Goal: Find specific page/section: Find specific page/section

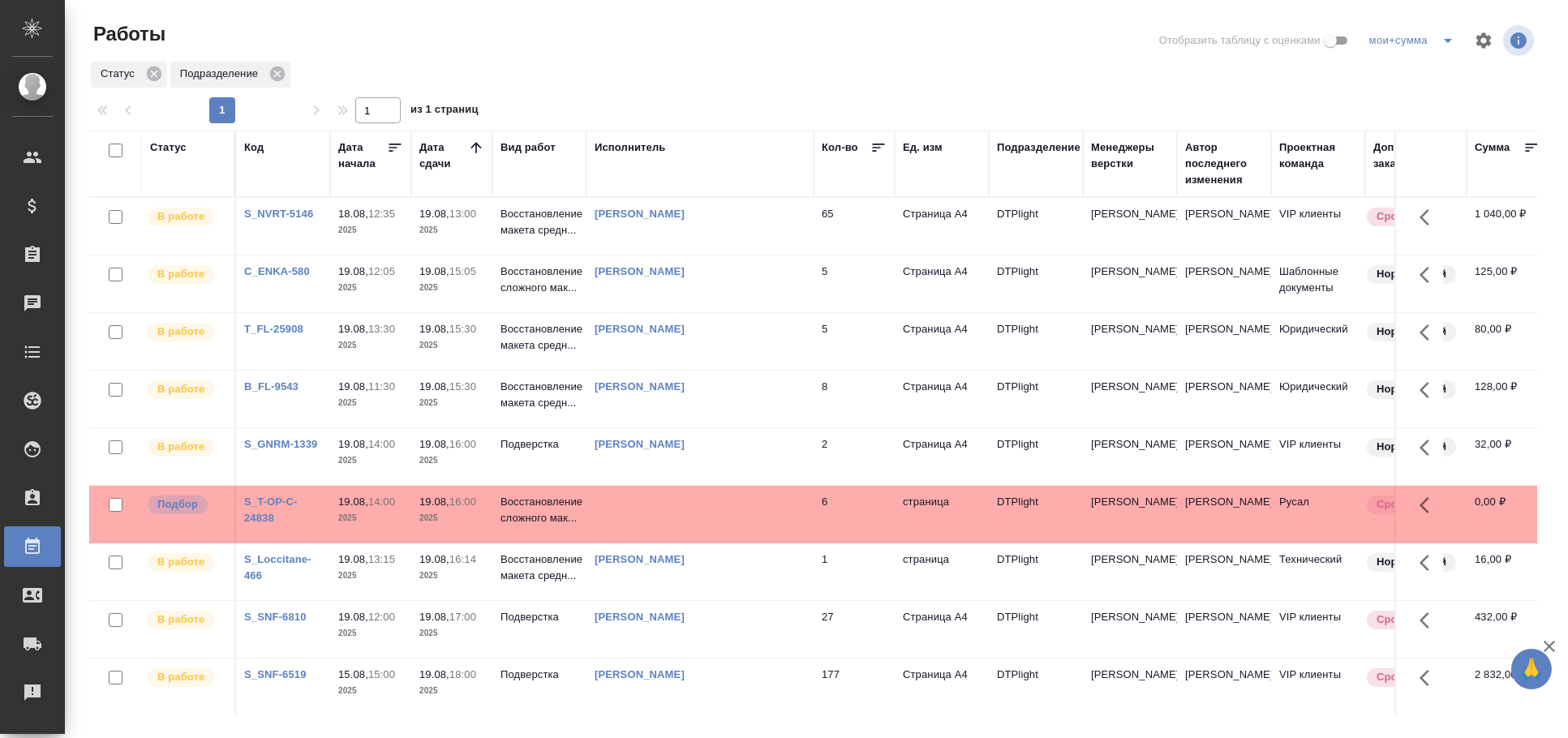
click at [698, 254] on td at bounding box center [700, 226] width 227 height 57
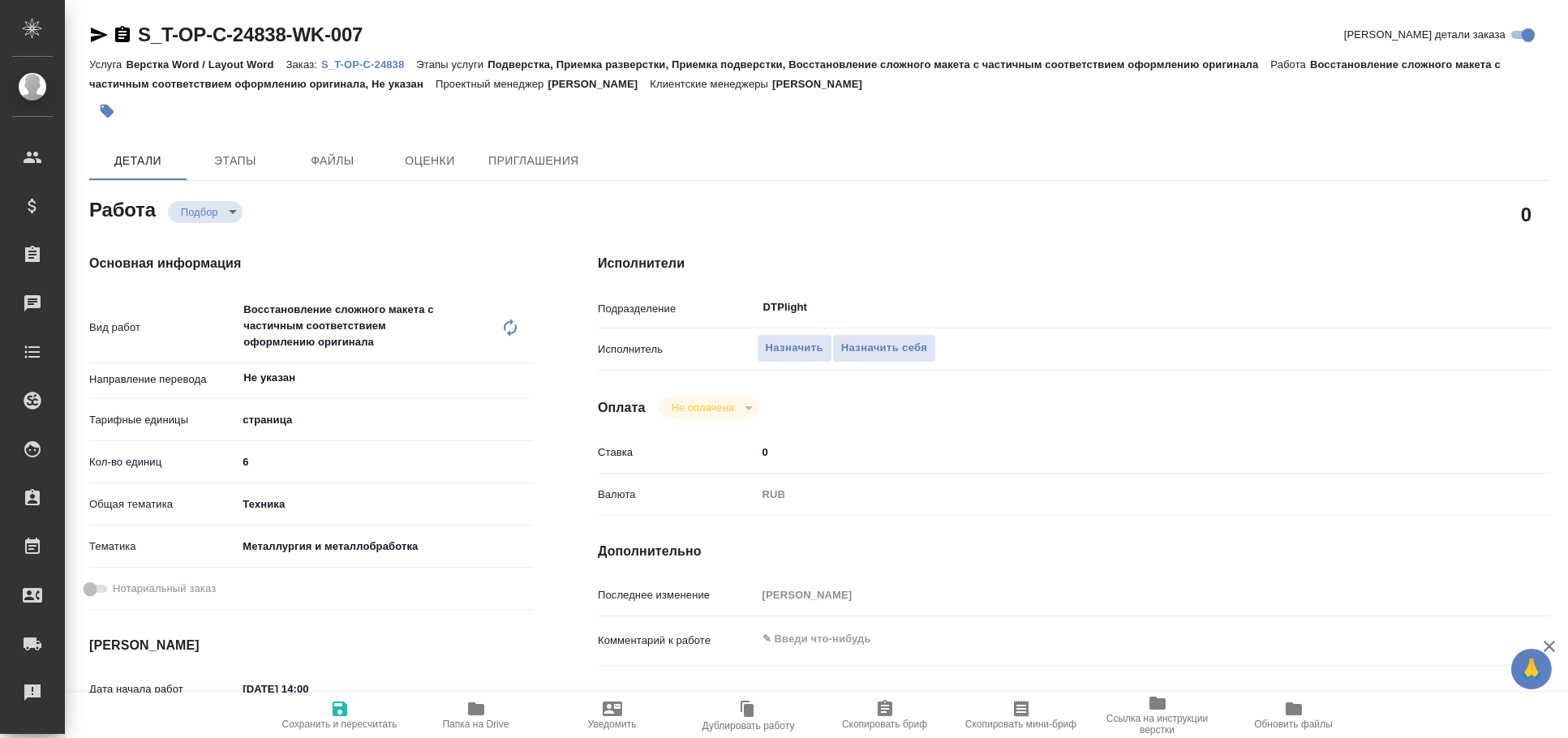
type textarea "x"
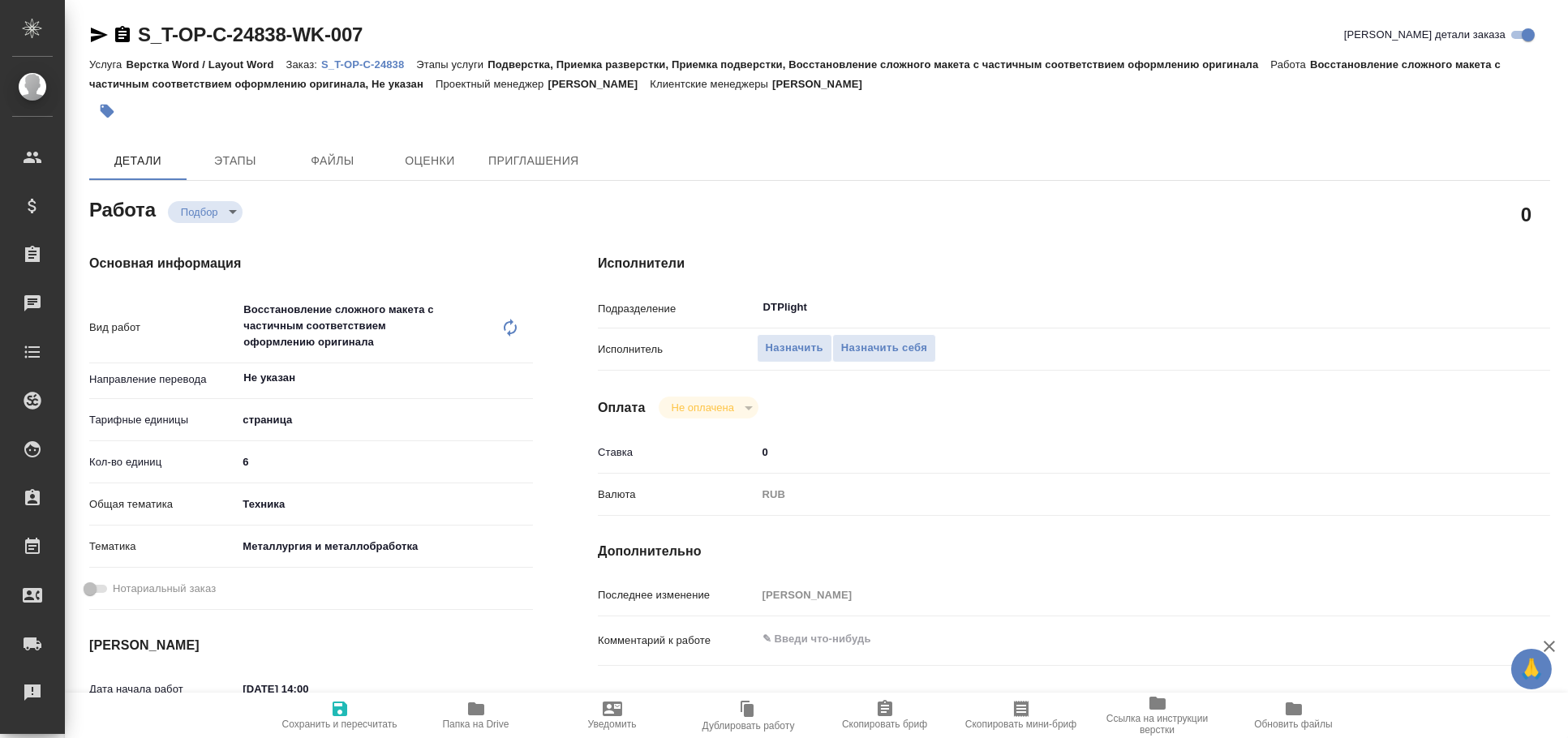
type textarea "x"
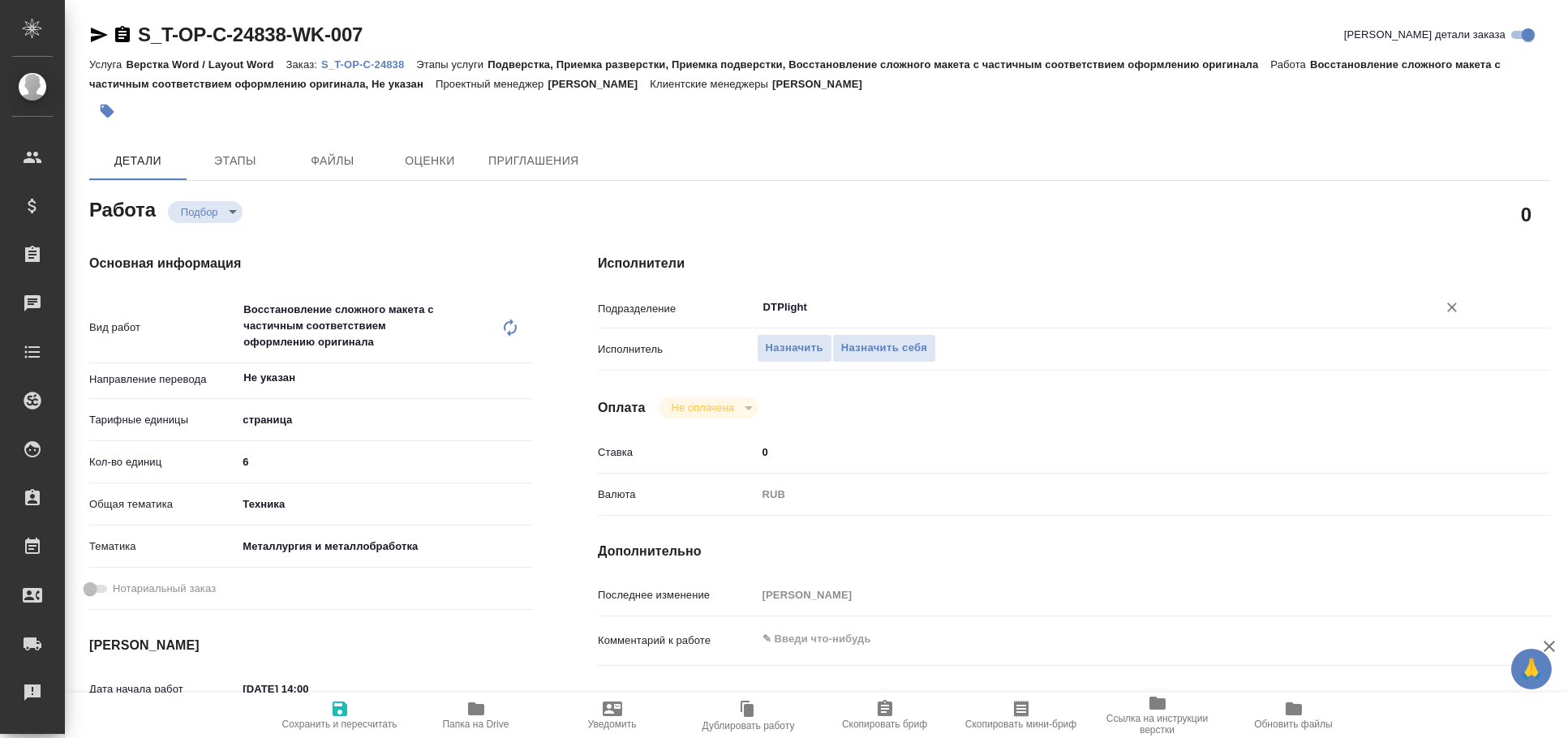
type textarea "x"
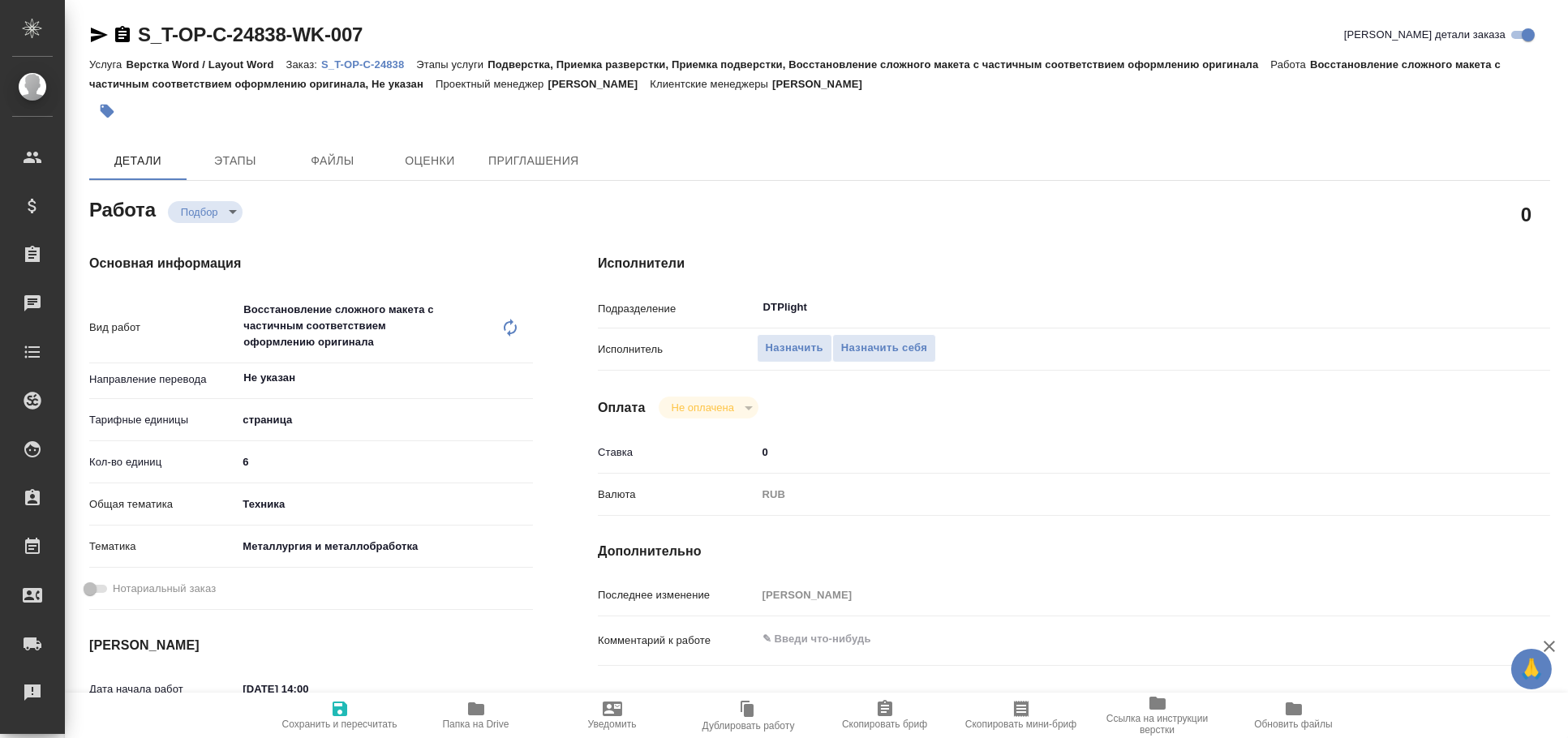
type textarea "x"
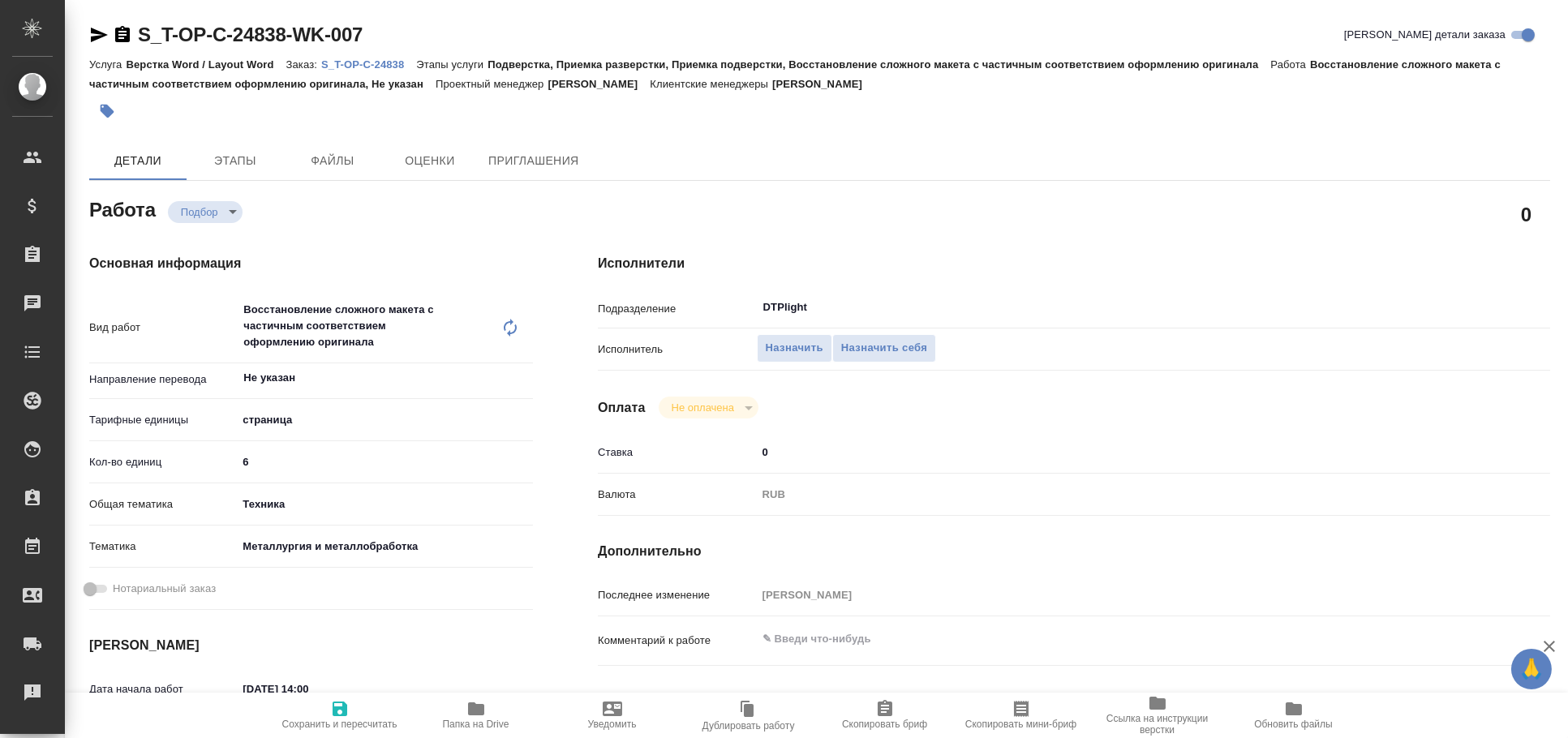
click at [497, 706] on span "Папка на Drive" at bounding box center [476, 714] width 117 height 31
type textarea "x"
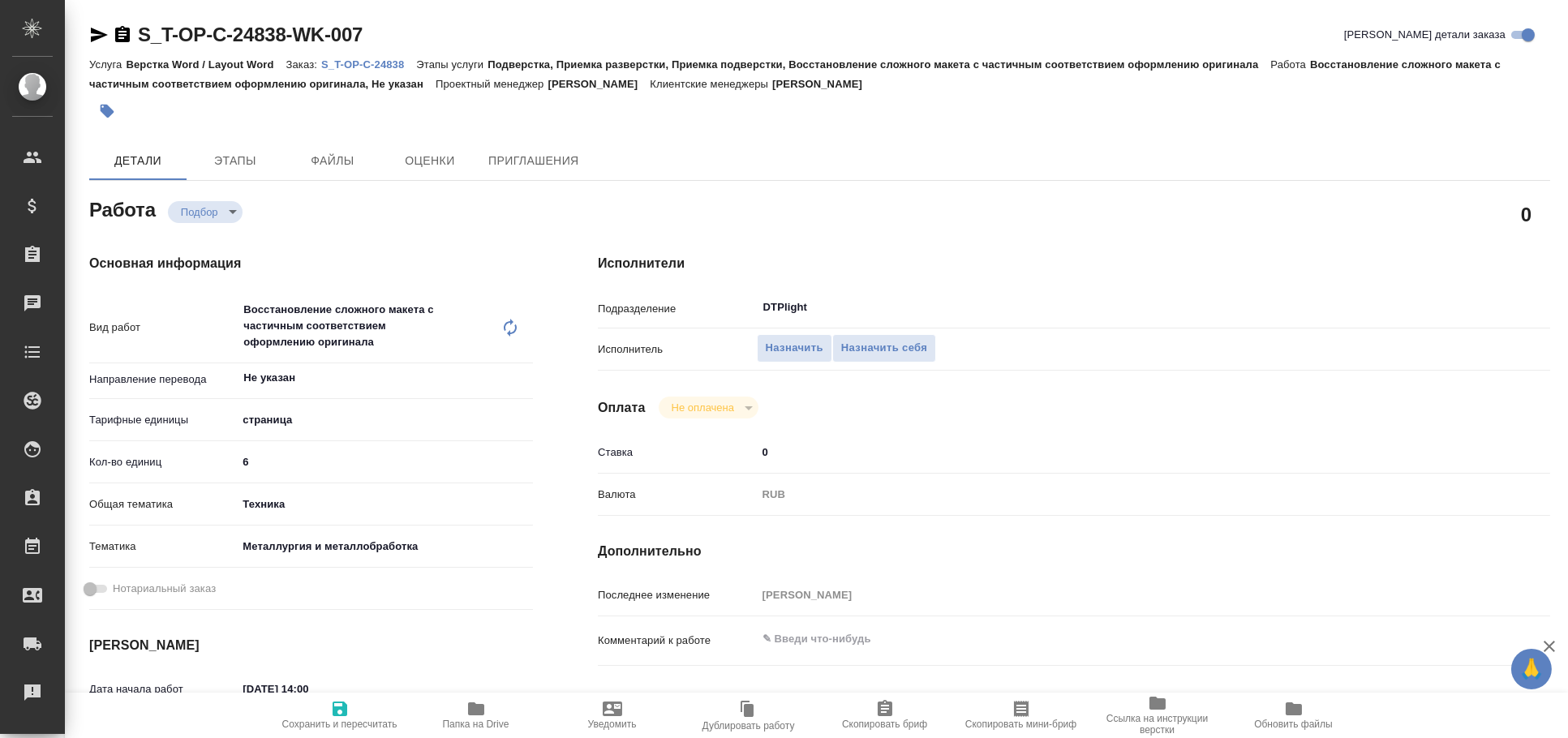
type textarea "x"
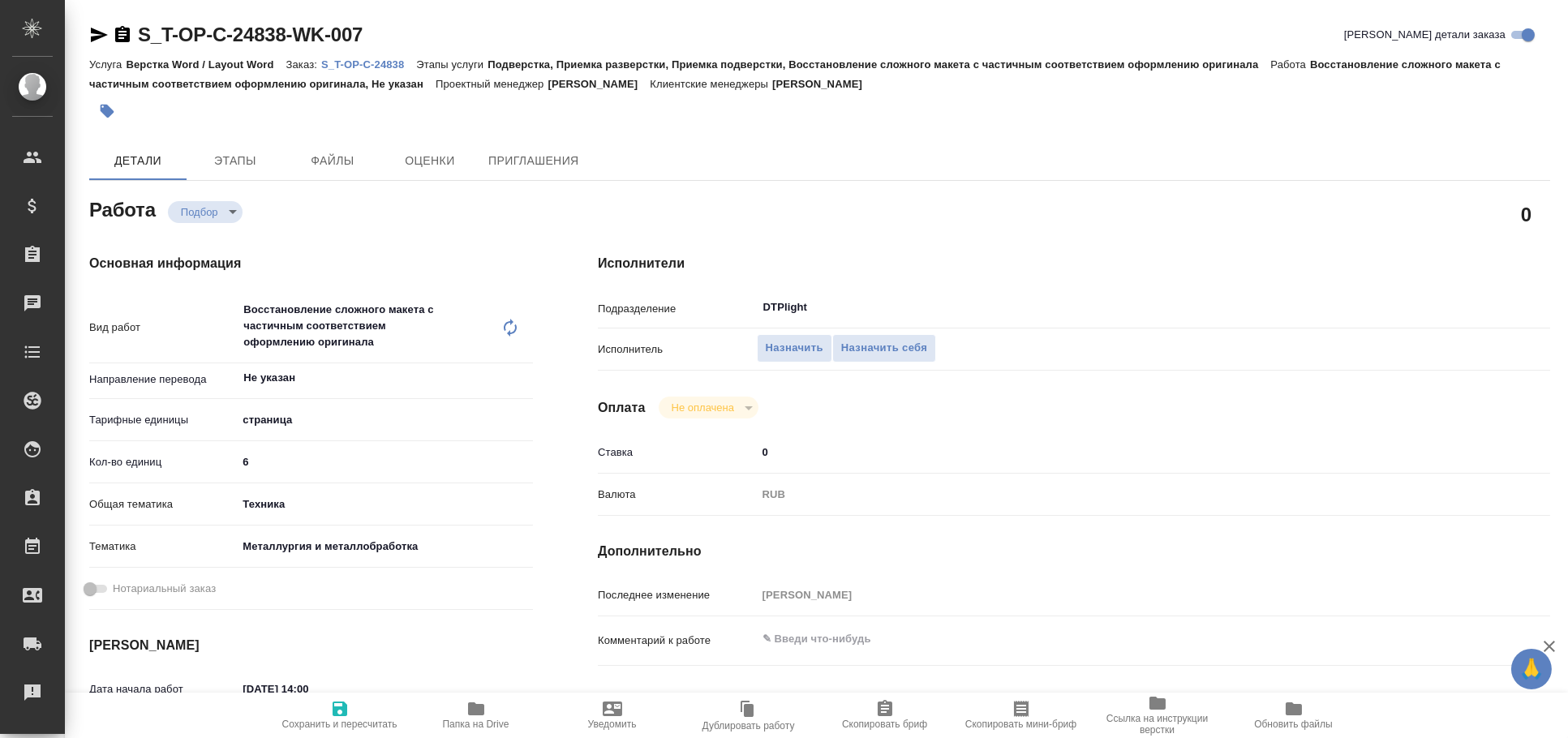
type textarea "x"
click at [95, 31] on icon "button" at bounding box center [99, 35] width 17 height 14
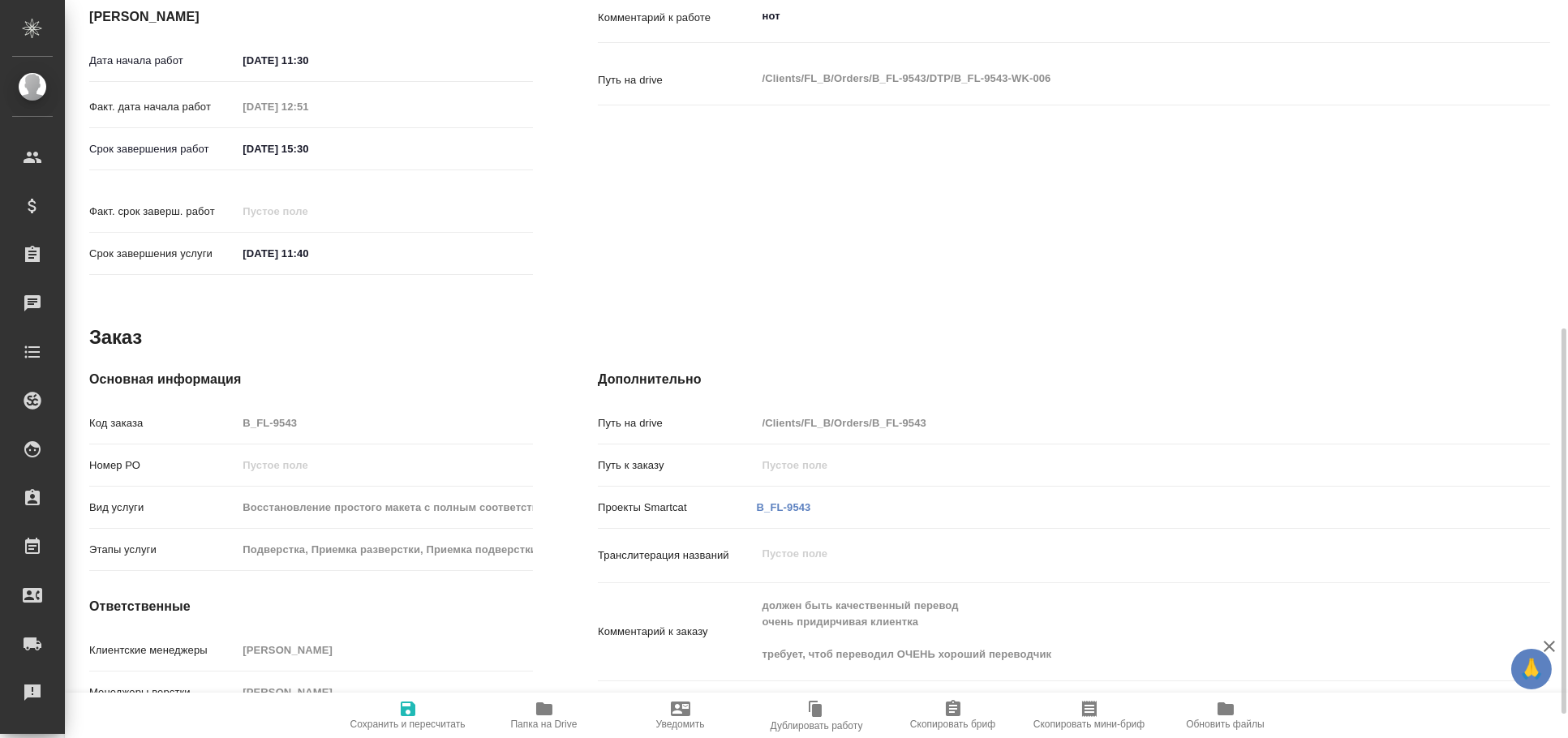
type textarea "x"
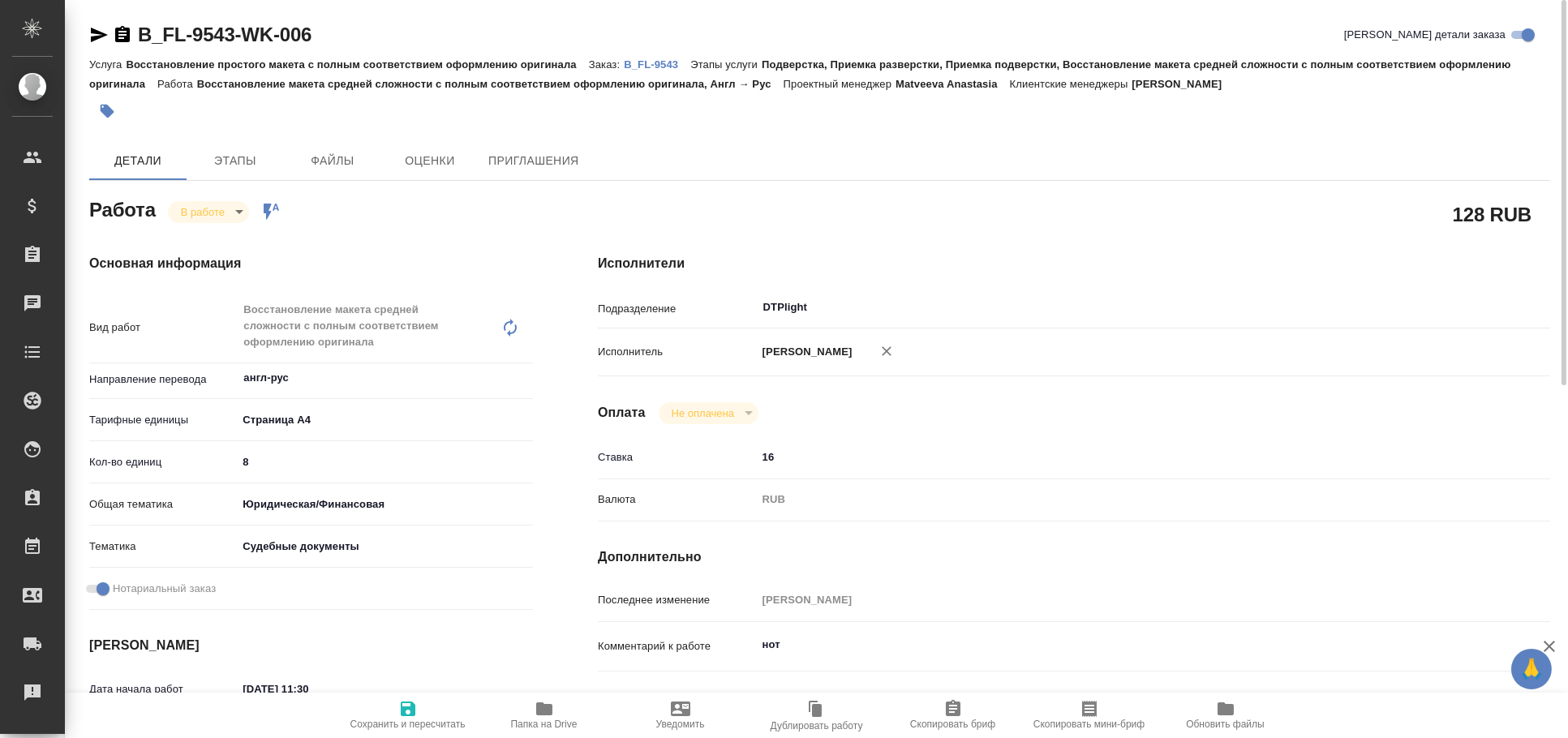
type textarea "x"
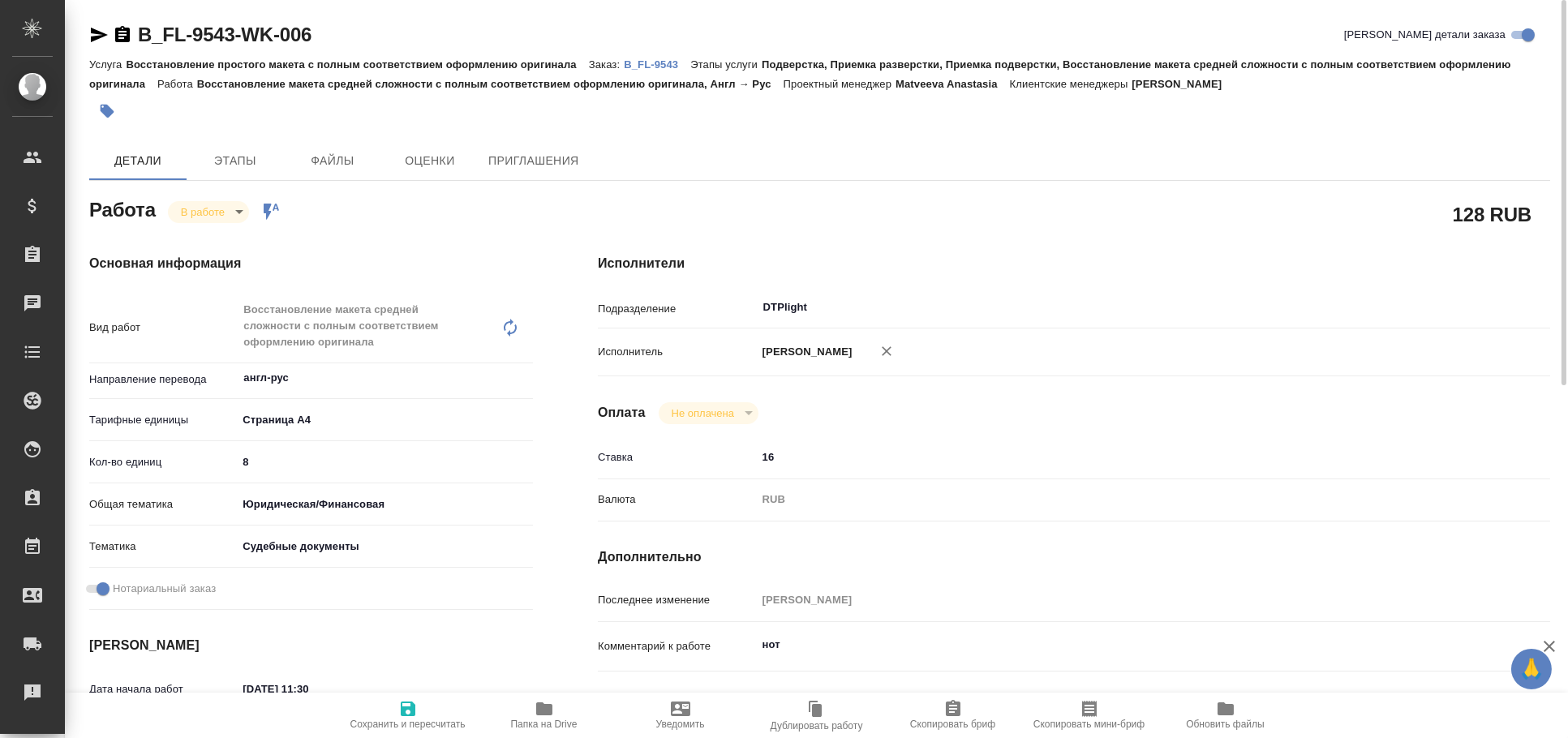
type textarea "x"
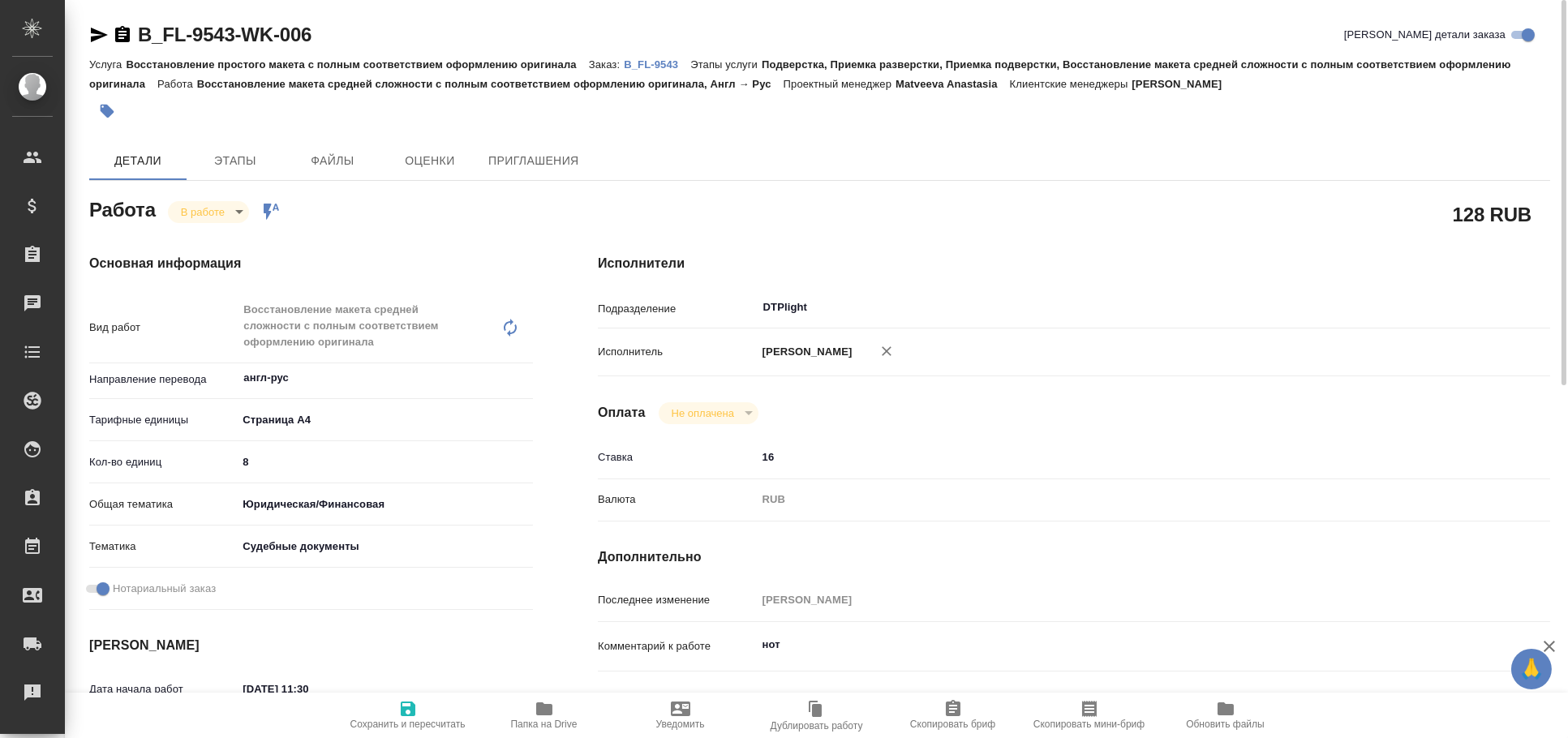
type textarea "x"
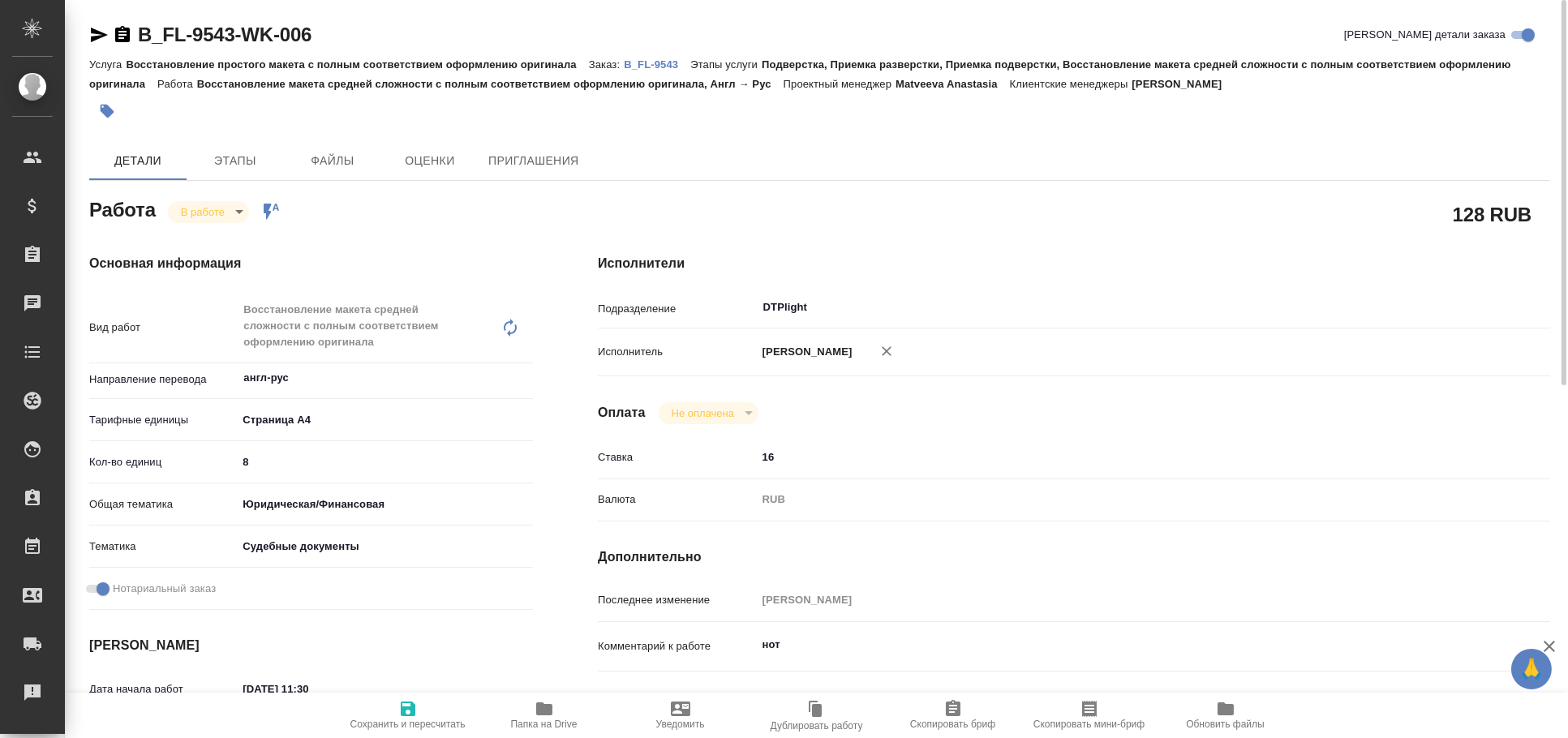
type textarea "x"
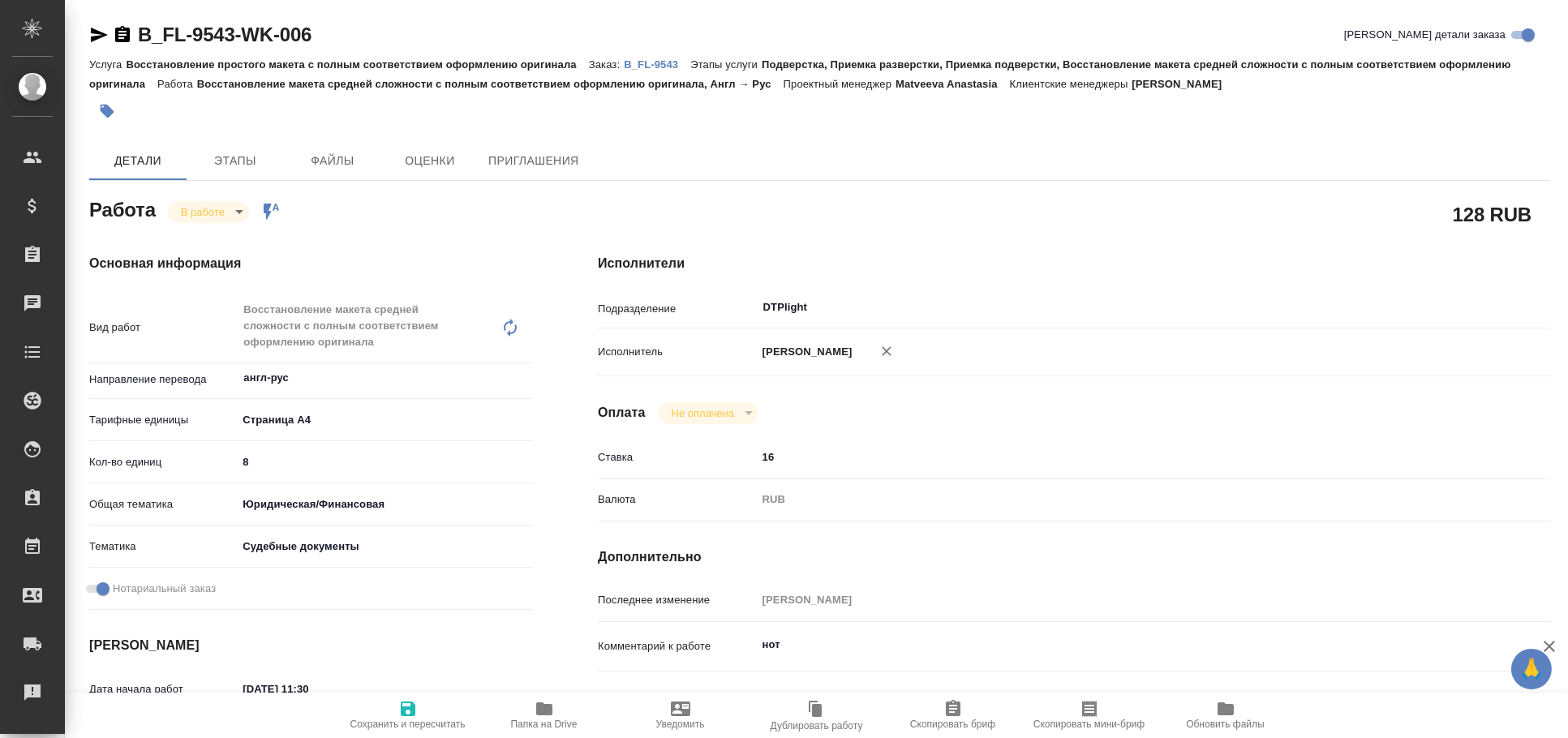
click at [96, 36] on icon "button" at bounding box center [99, 35] width 17 height 14
type textarea "x"
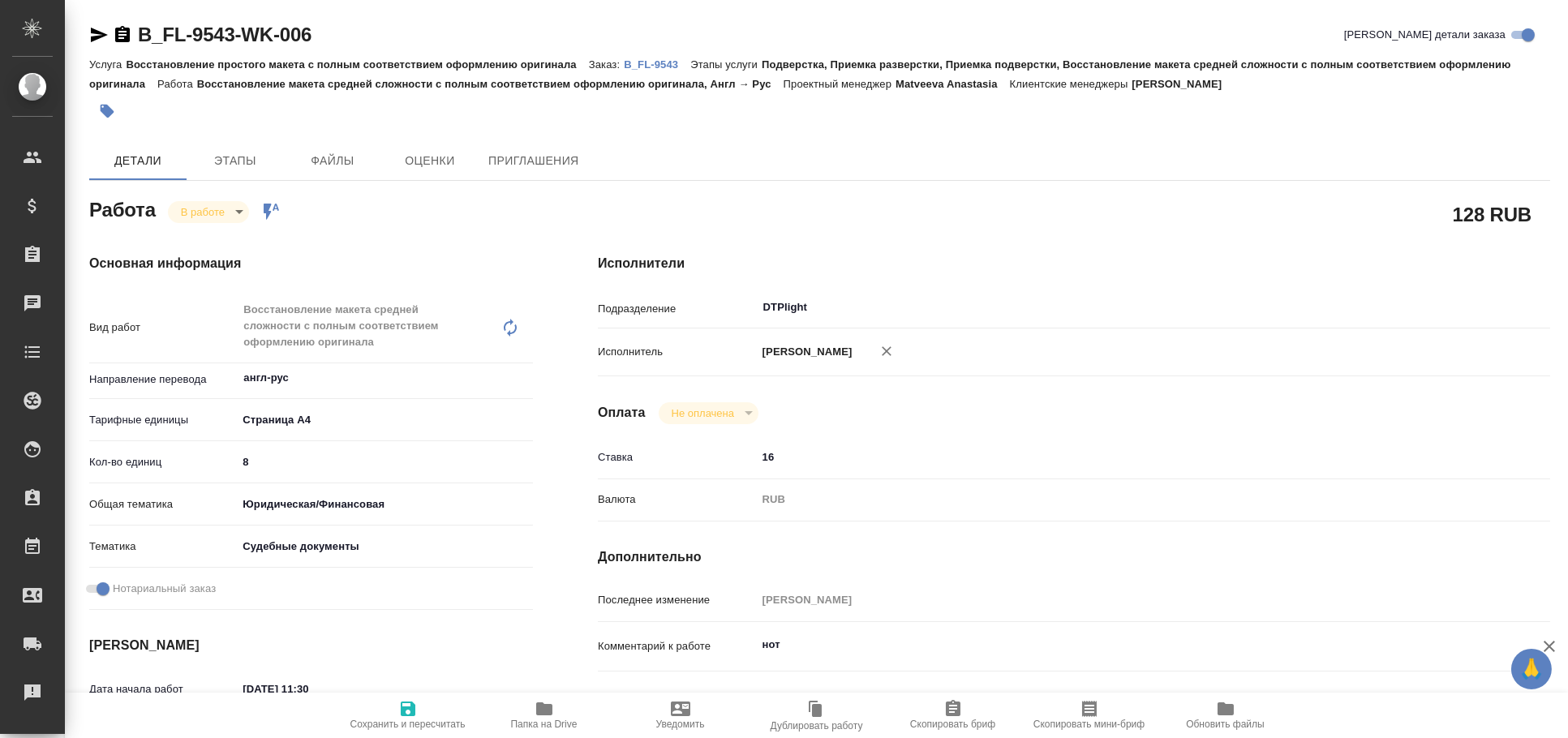
type textarea "x"
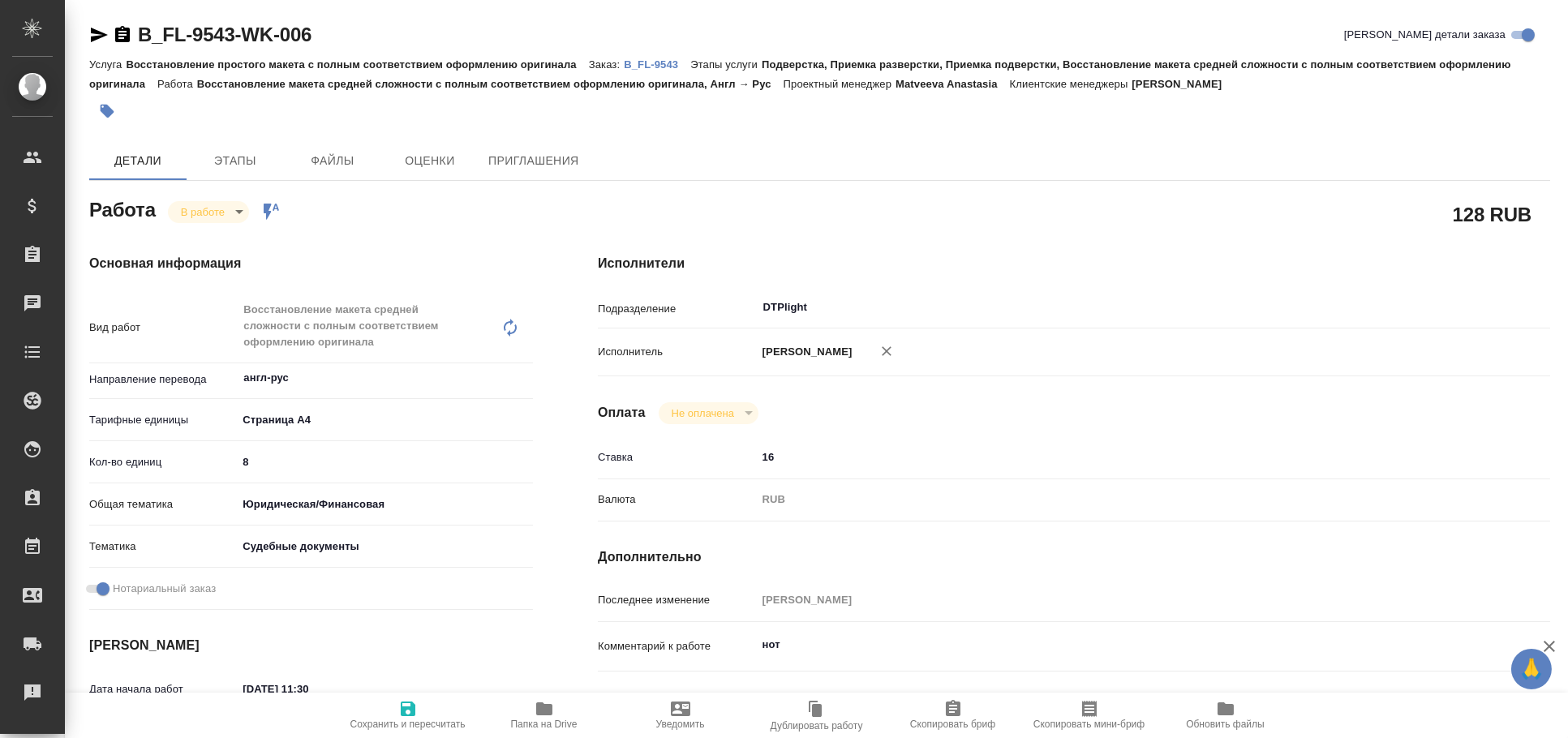
type textarea "x"
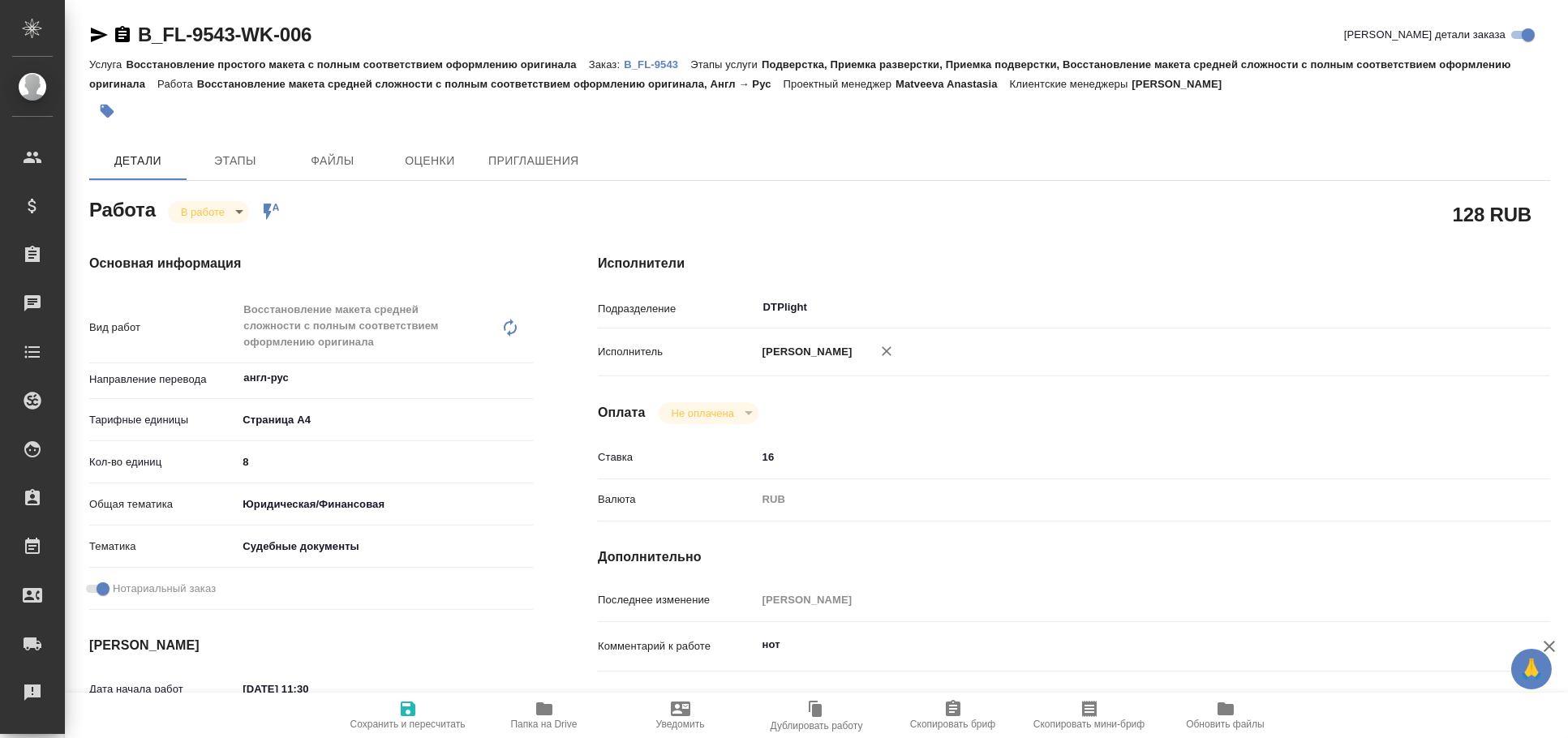
type textarea "x"
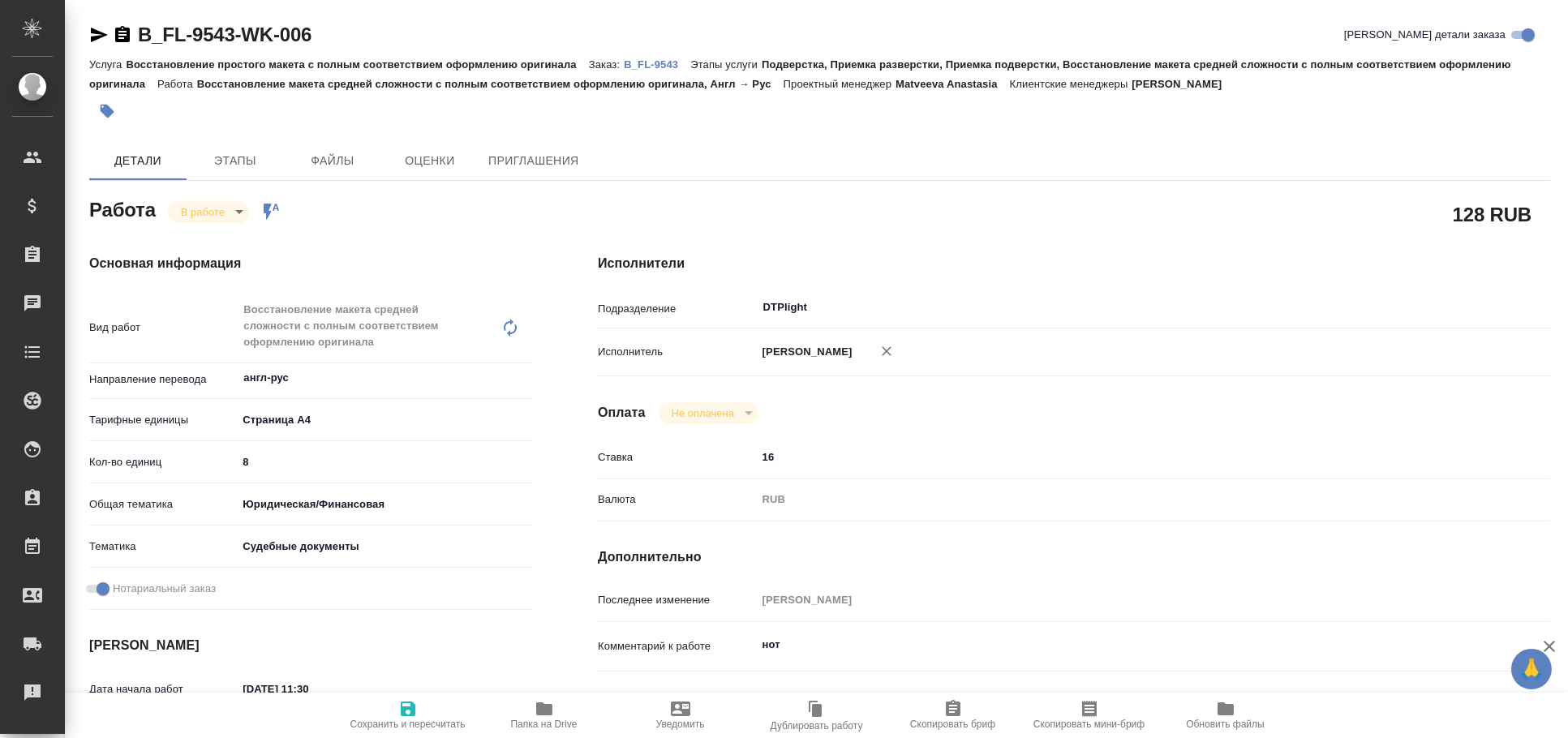
type textarea "x"
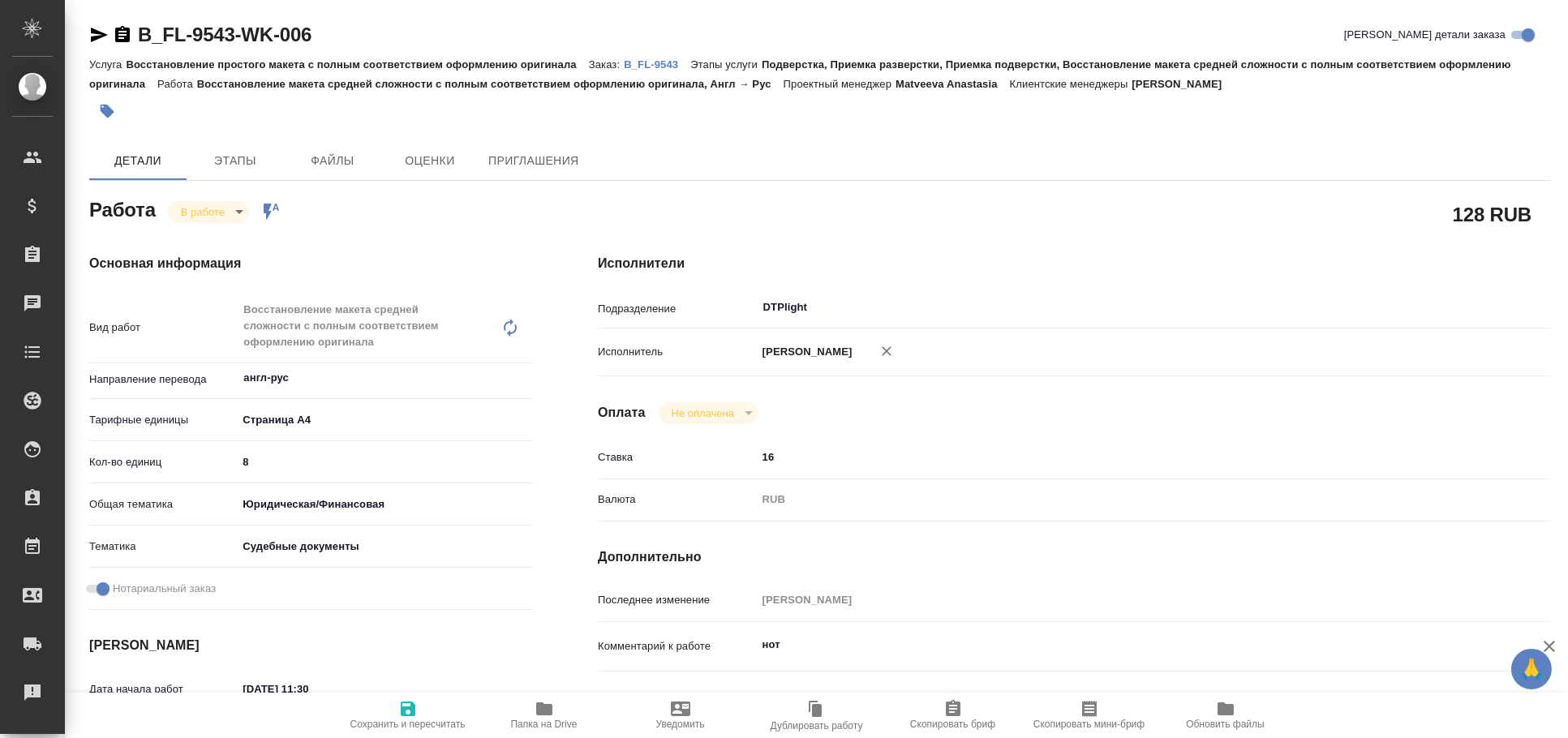
type textarea "x"
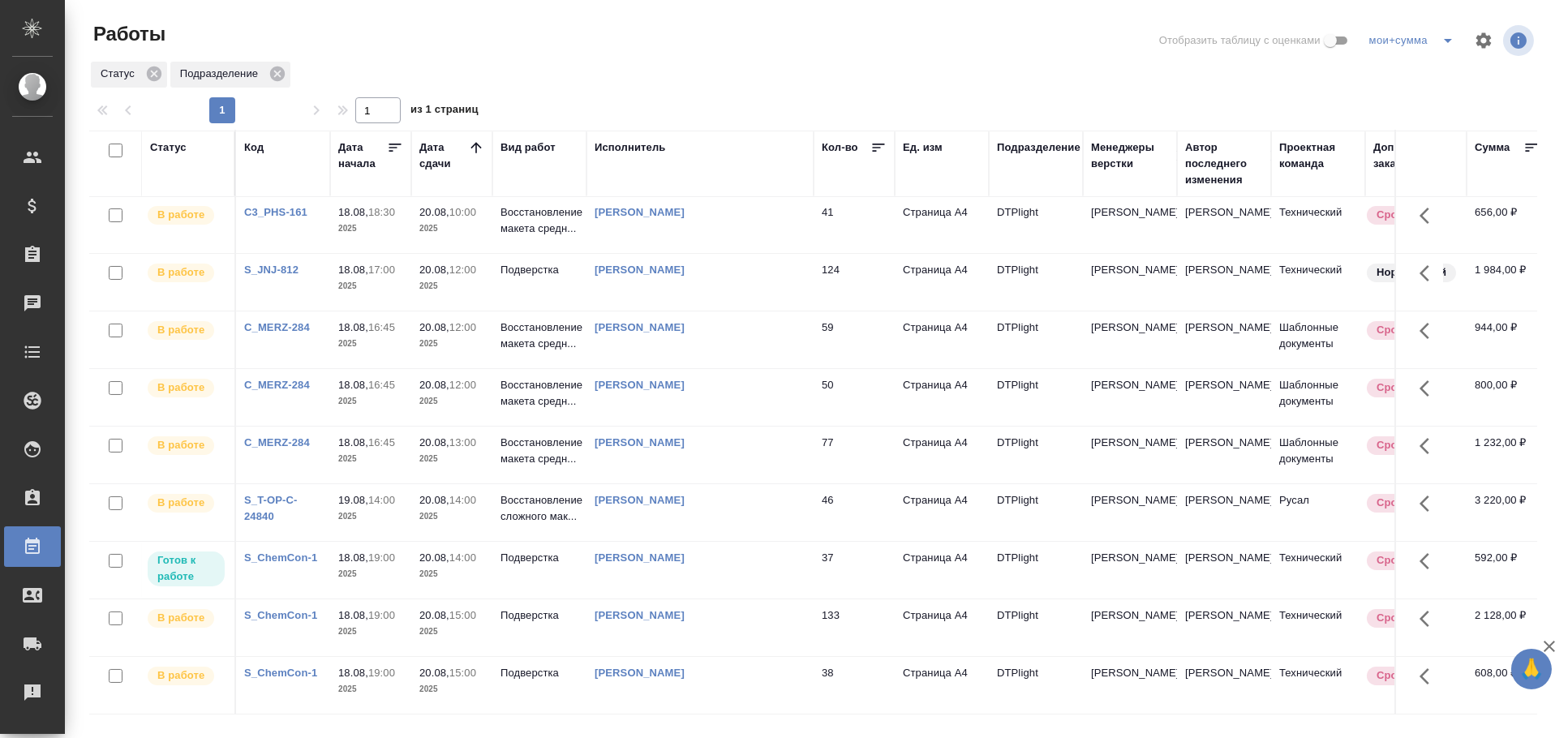
scroll to position [796, 0]
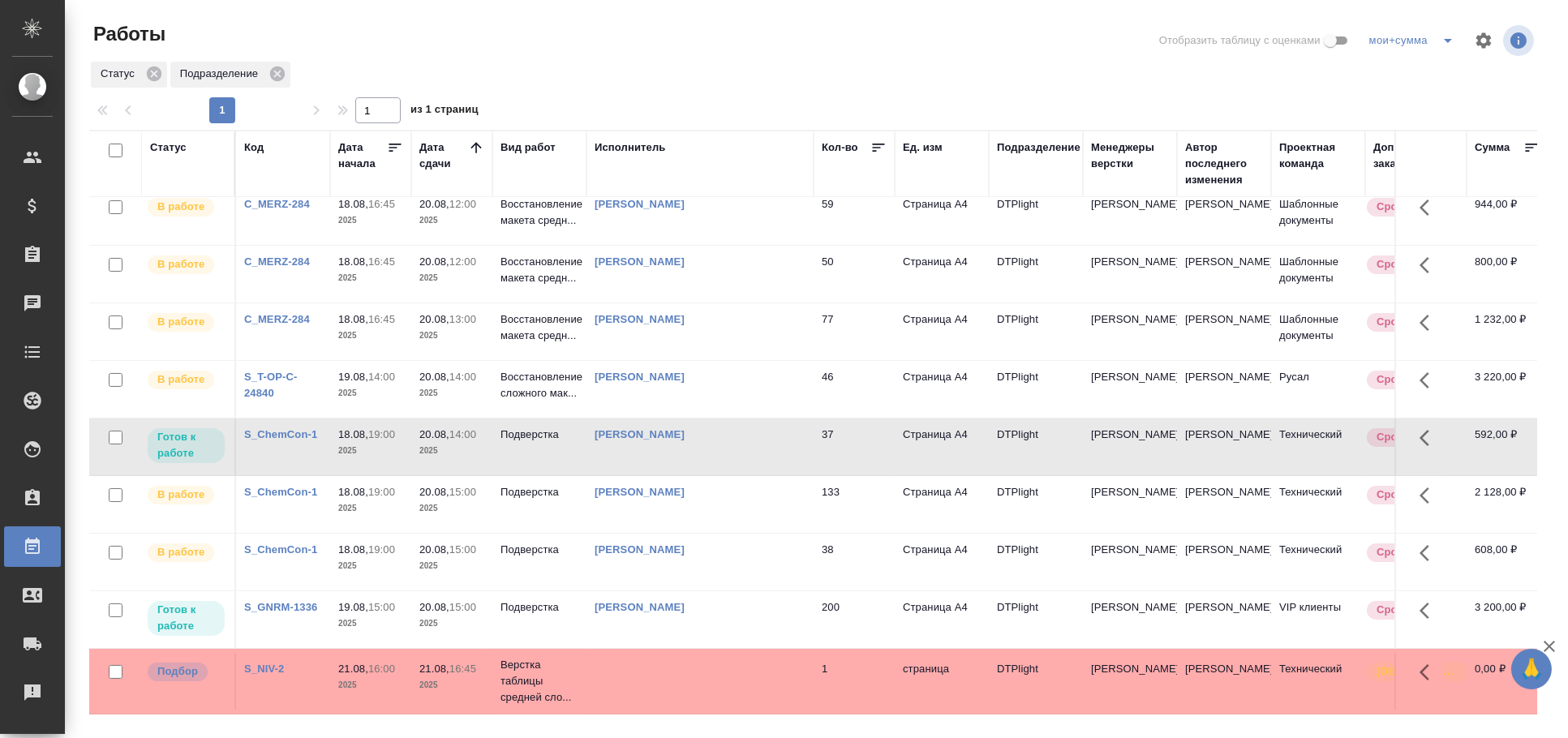
scroll to position [739, 0]
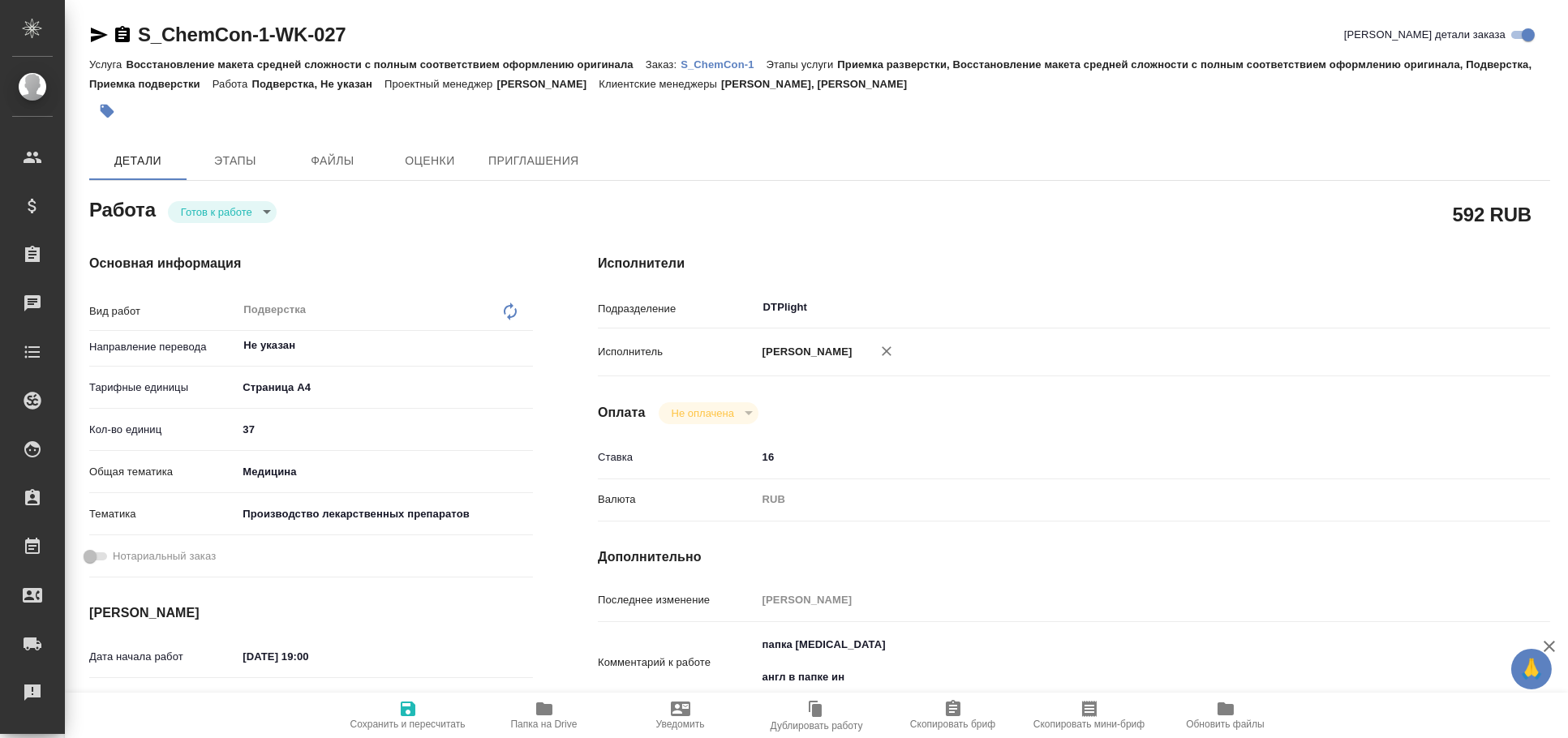
type textarea "x"
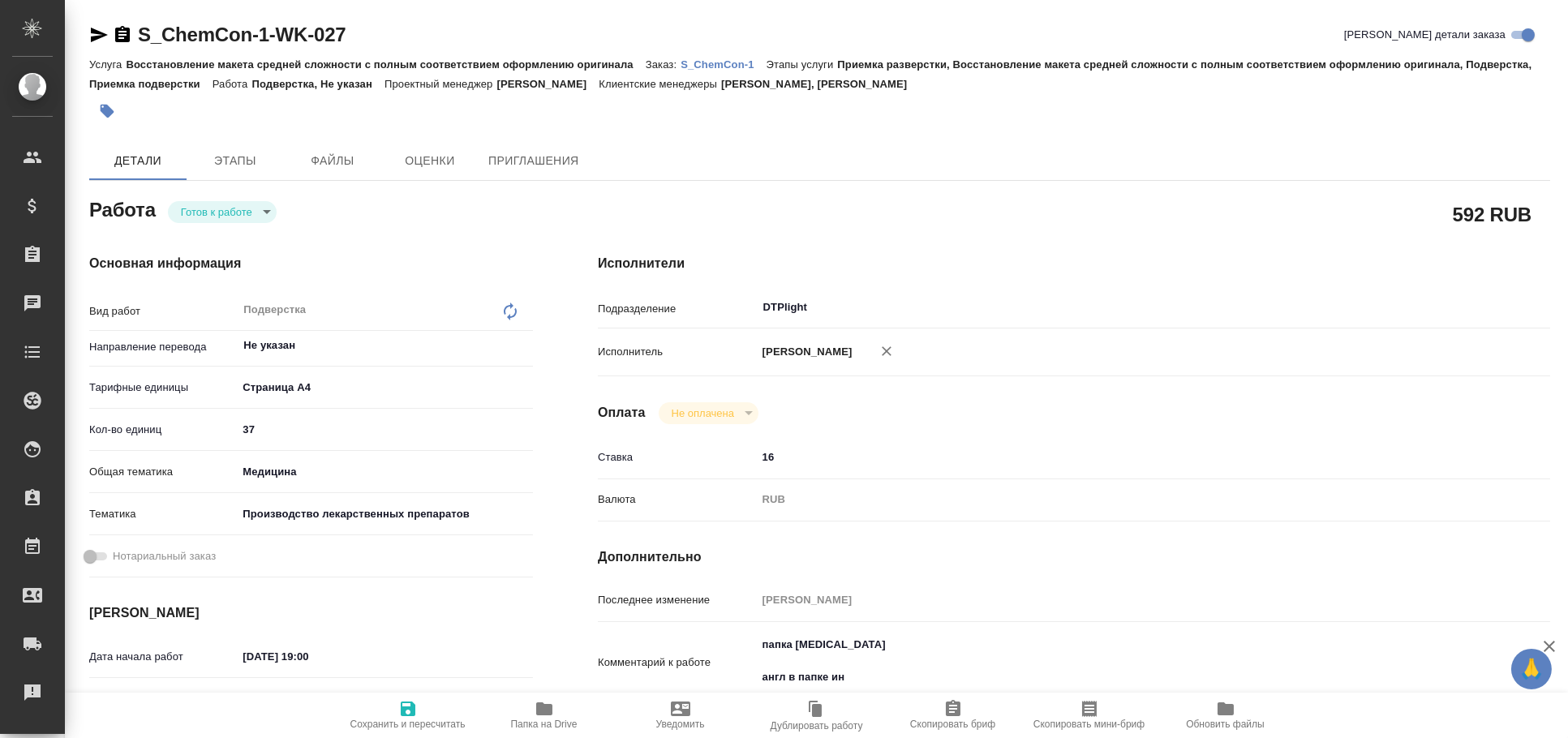
type textarea "x"
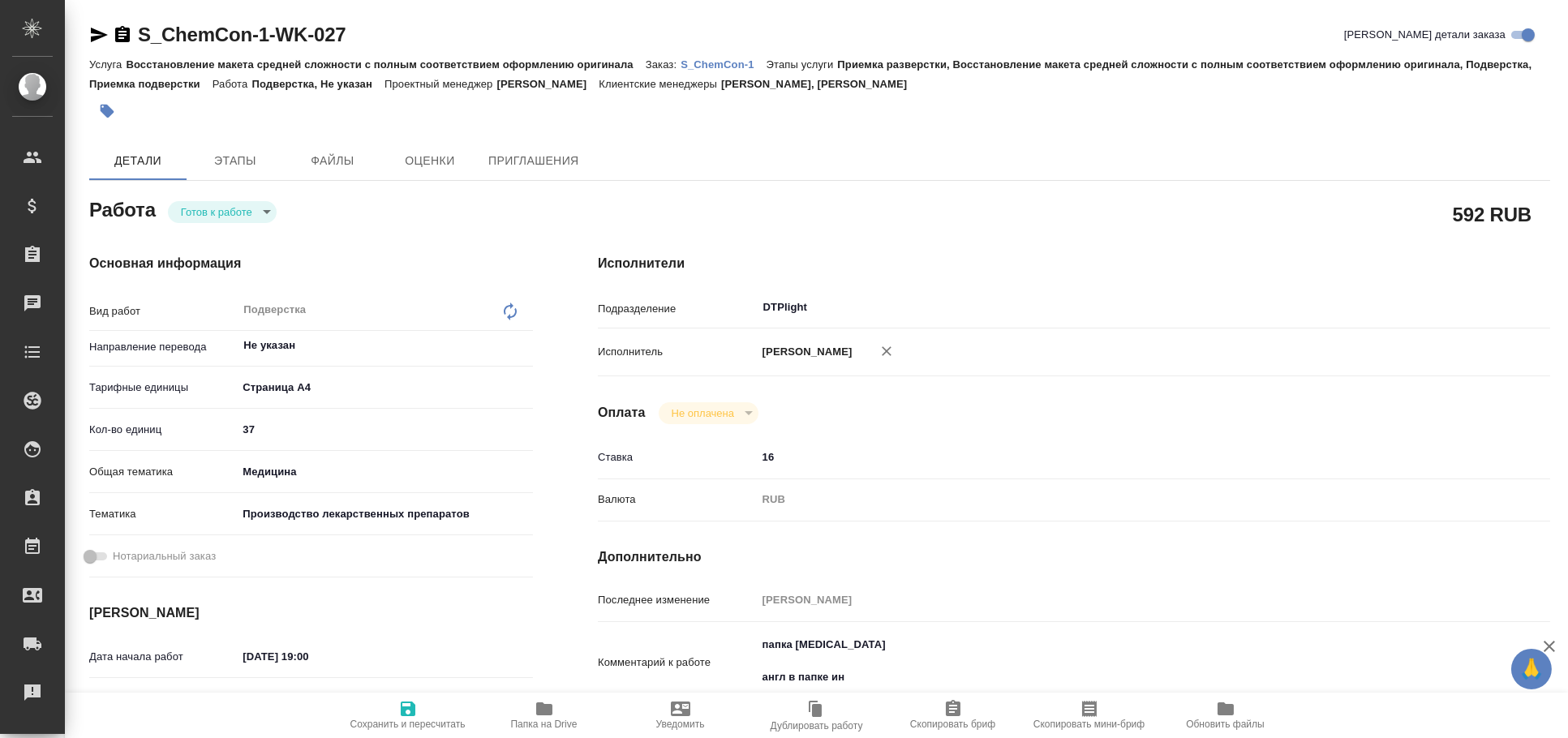
type textarea "x"
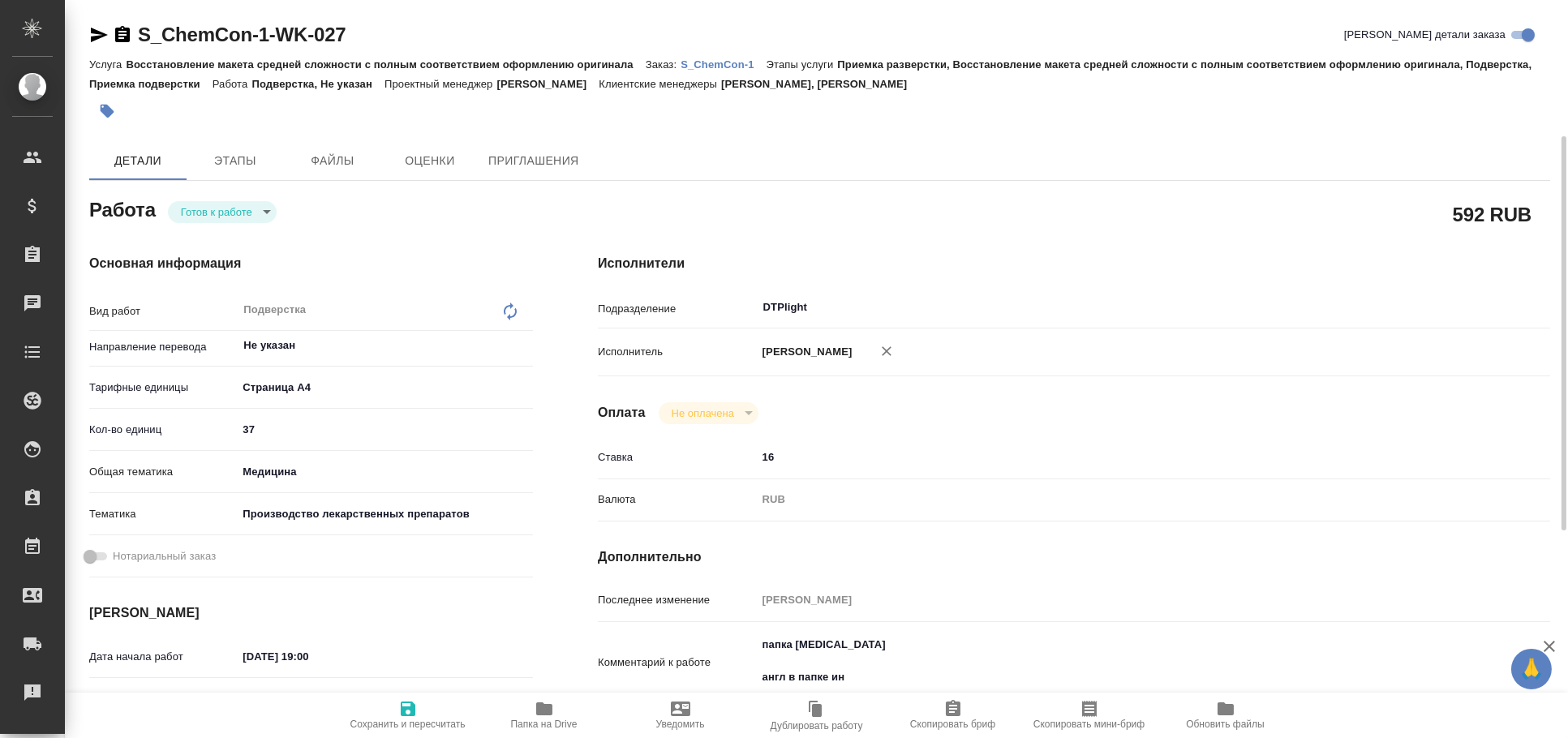
scroll to position [89, 0]
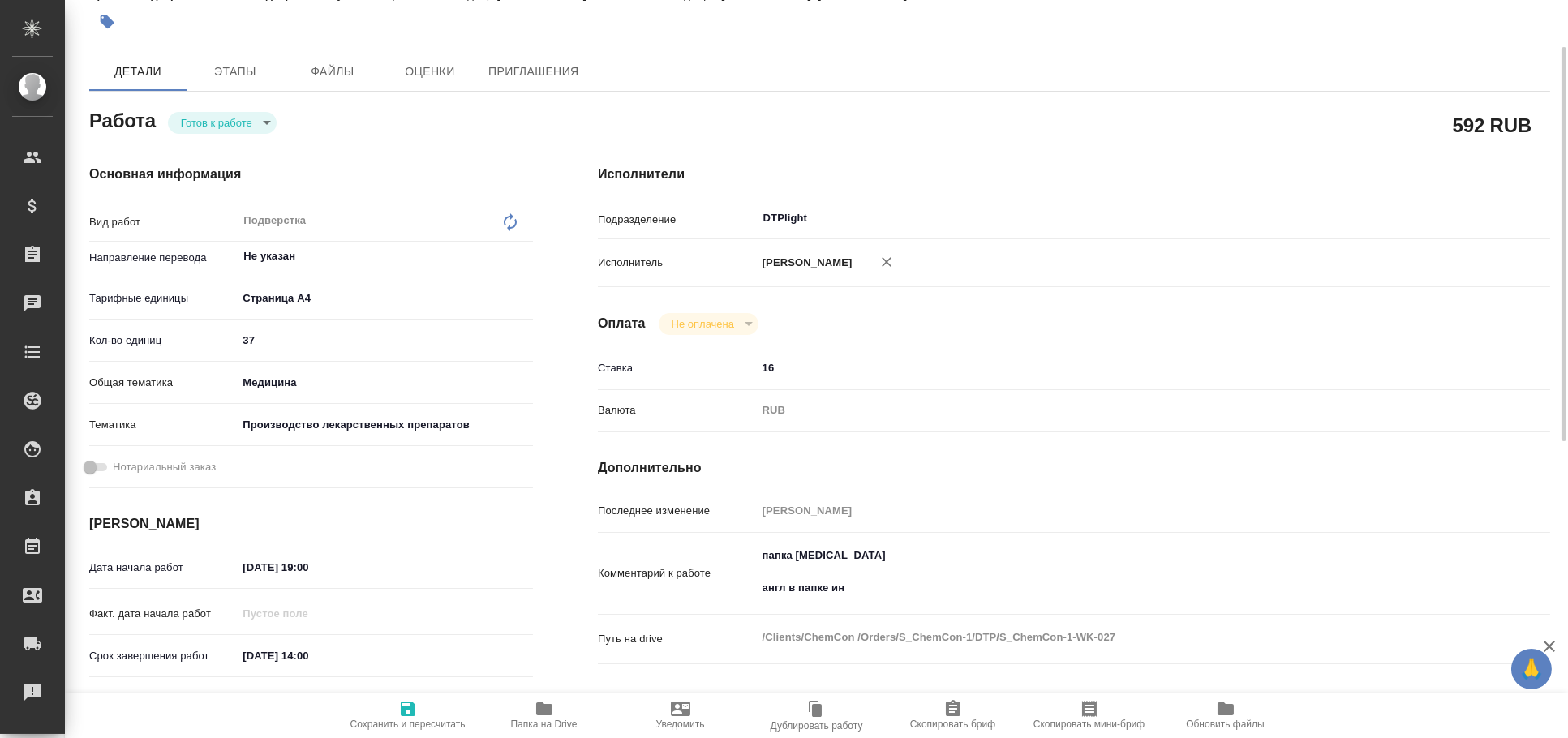
type textarea "x"
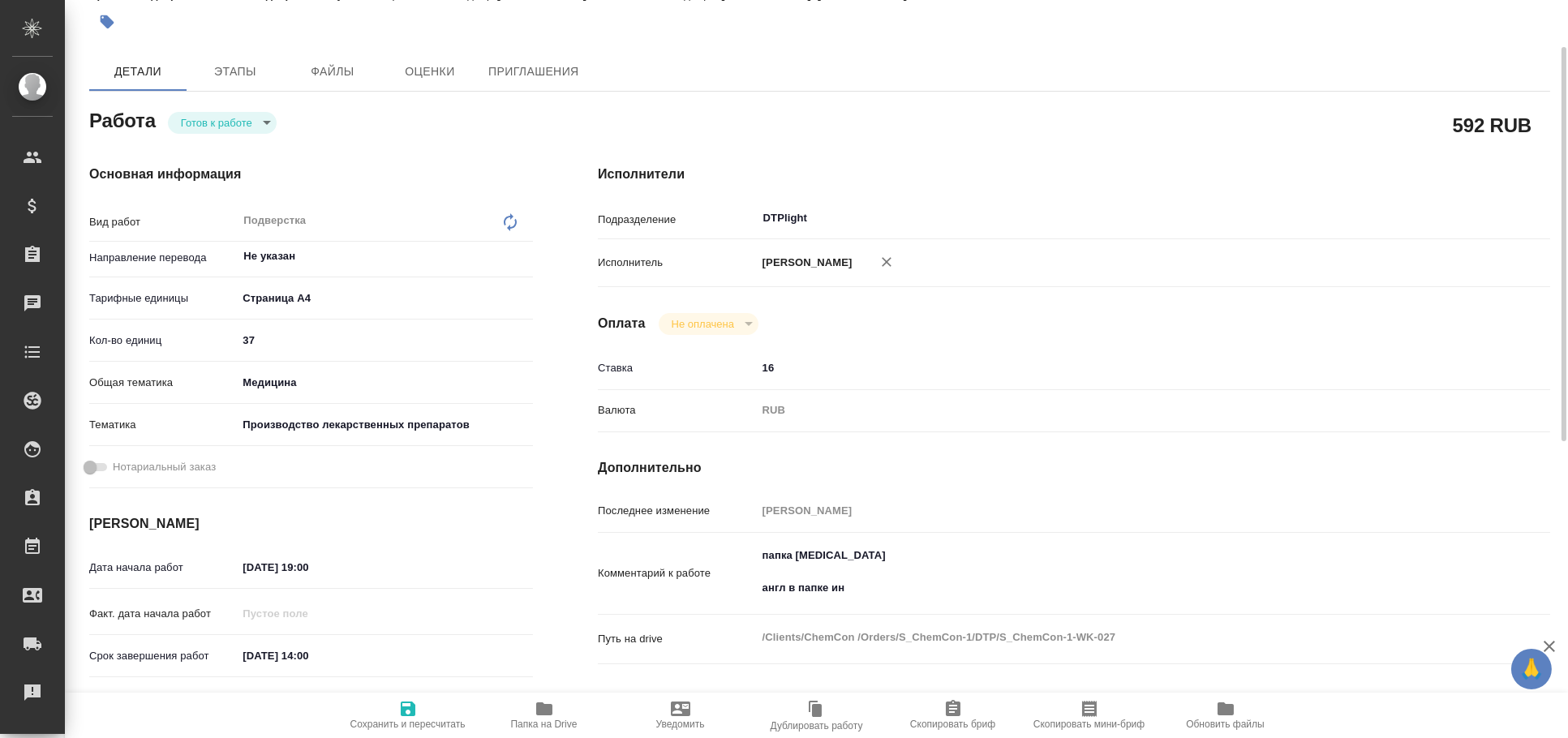
type textarea "x"
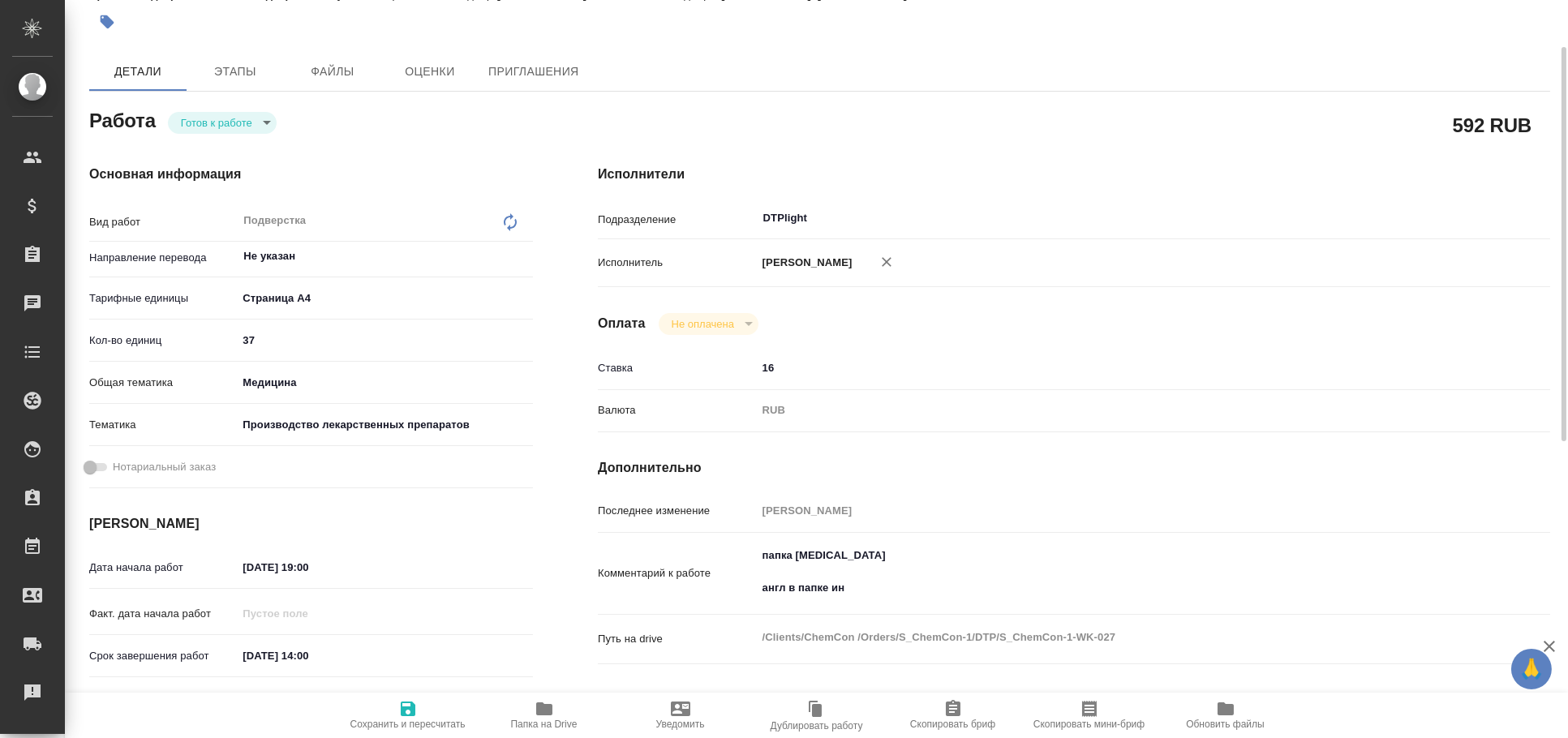
scroll to position [0, 0]
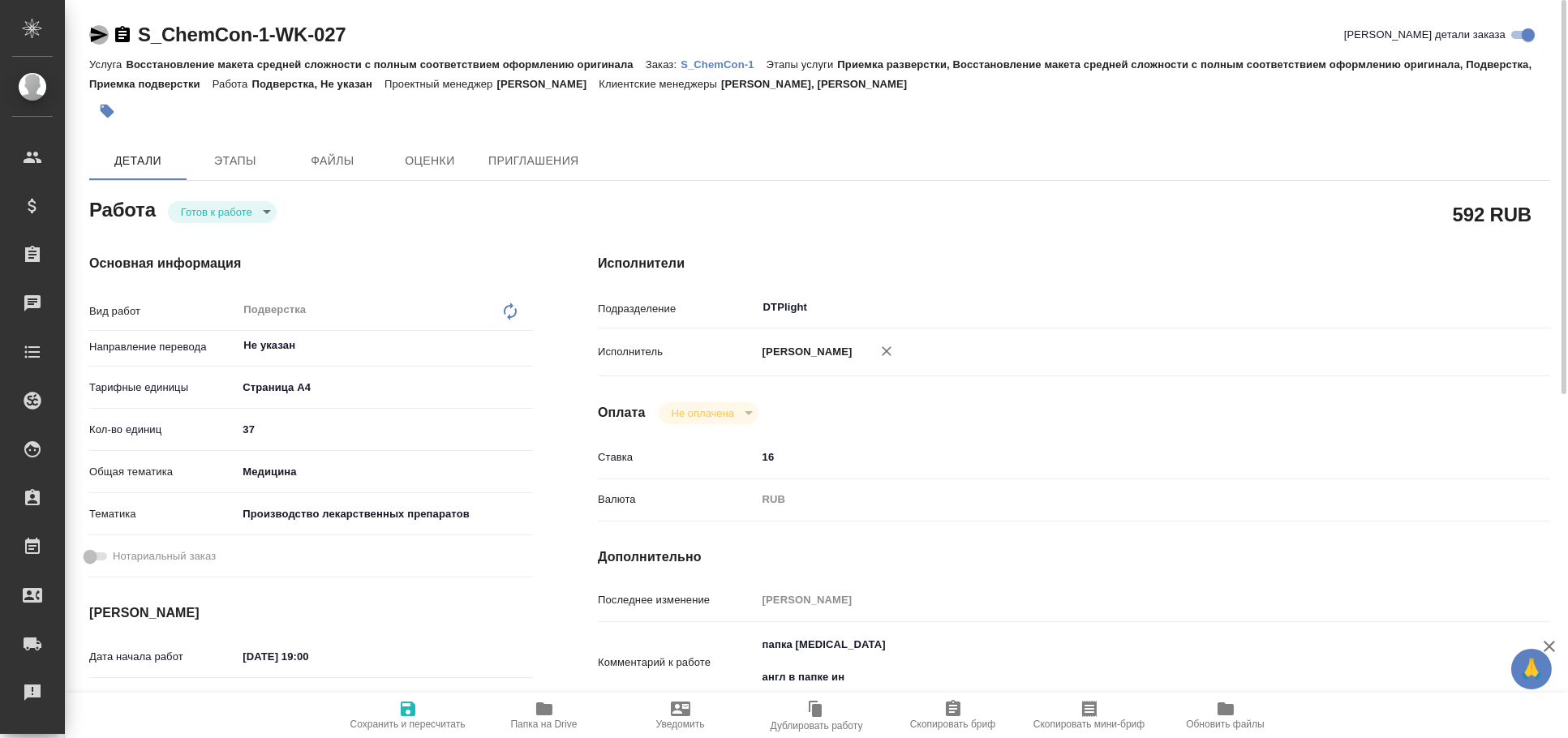
click at [100, 32] on icon "button" at bounding box center [99, 35] width 17 height 14
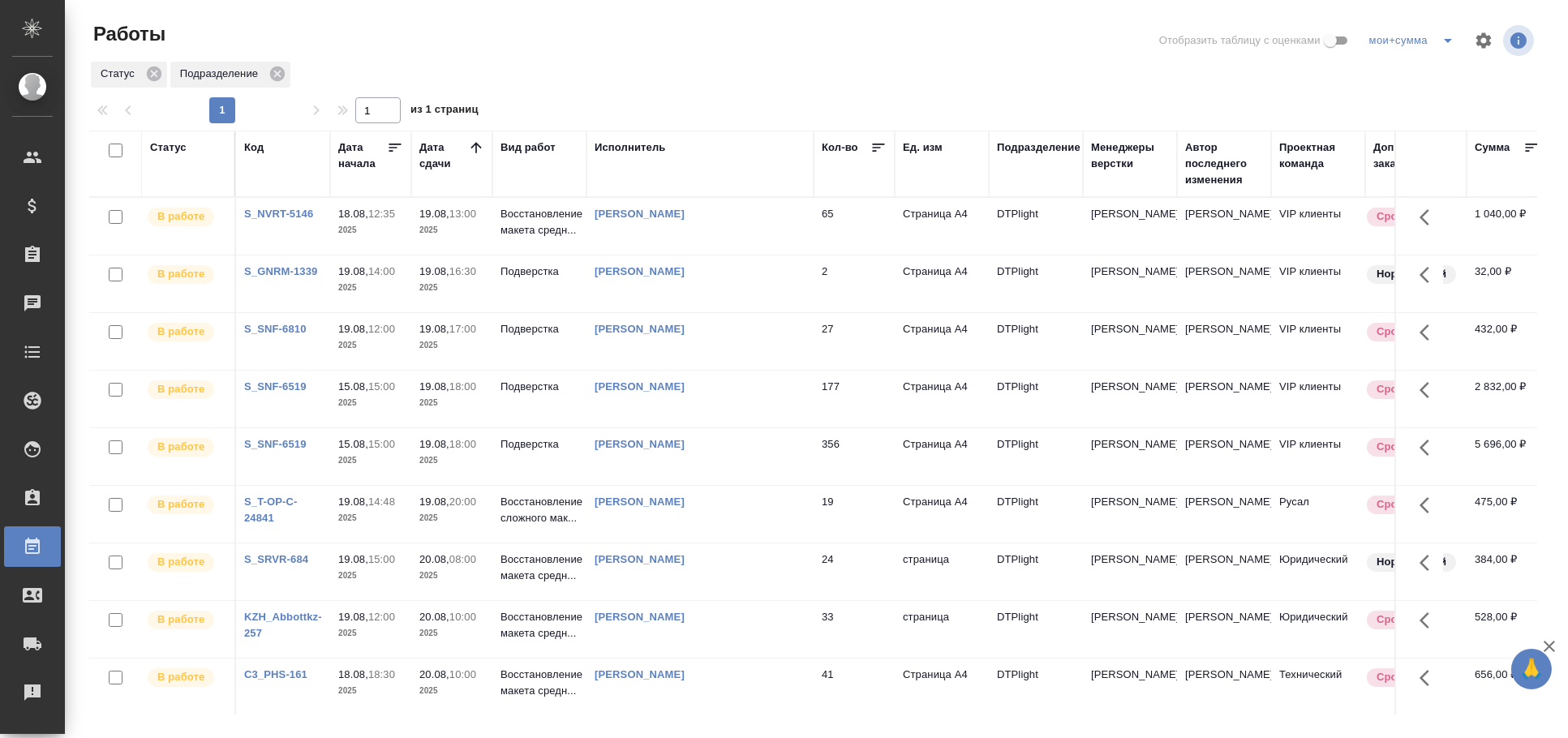
click at [764, 54] on div at bounding box center [820, 40] width 487 height 39
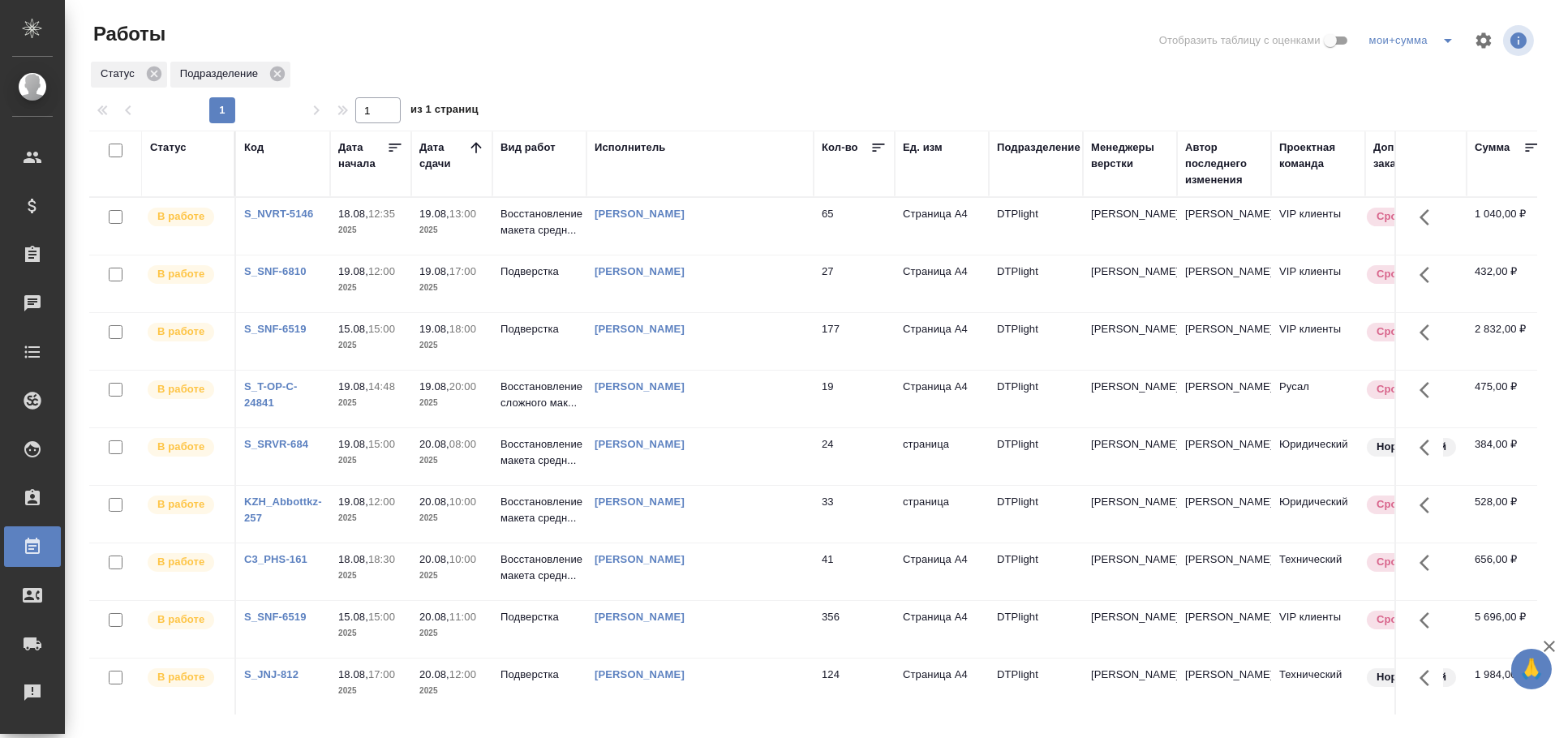
drag, startPoint x: 1175, startPoint y: 1, endPoint x: 1008, endPoint y: 425, distance: 455.7
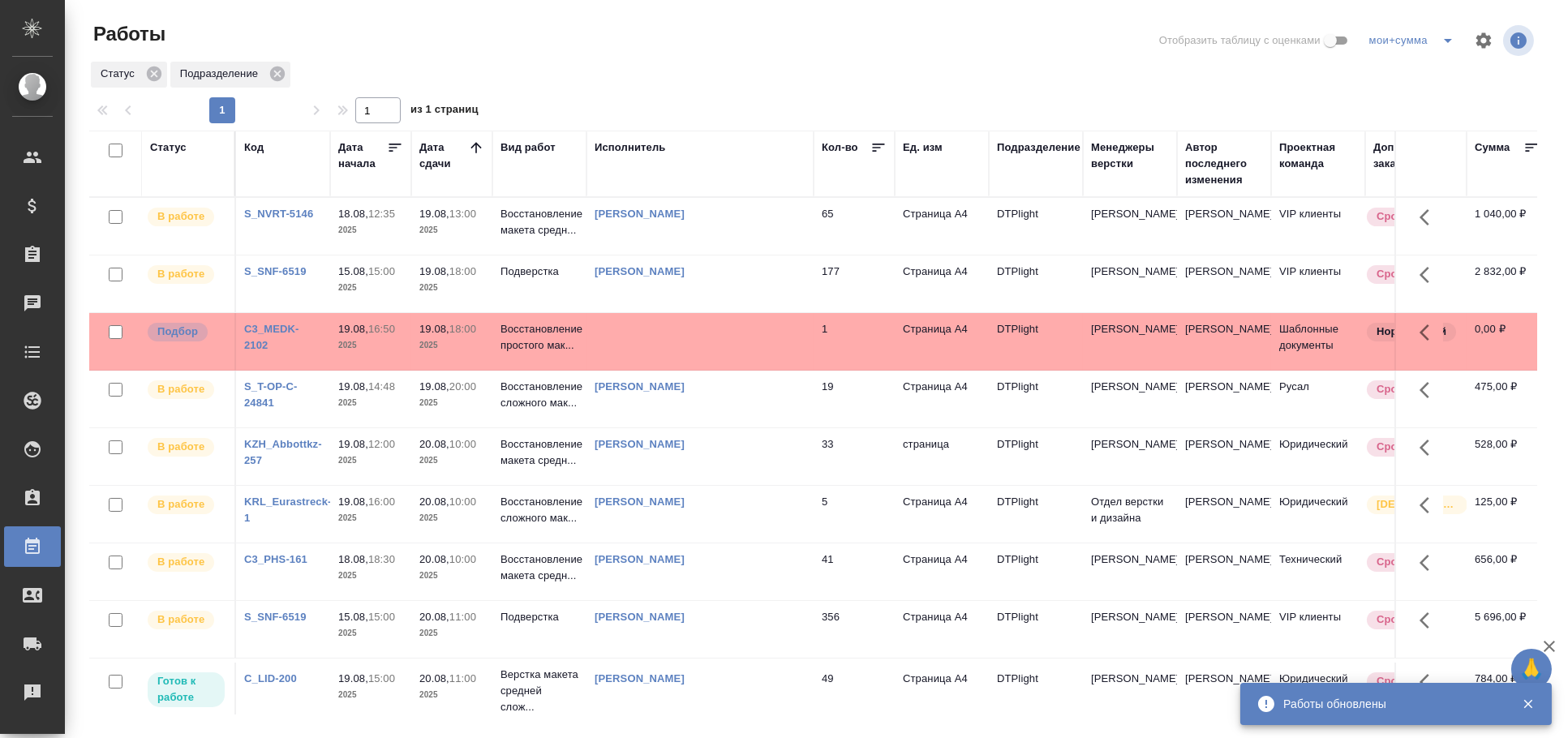
click at [657, 254] on td at bounding box center [700, 226] width 227 height 57
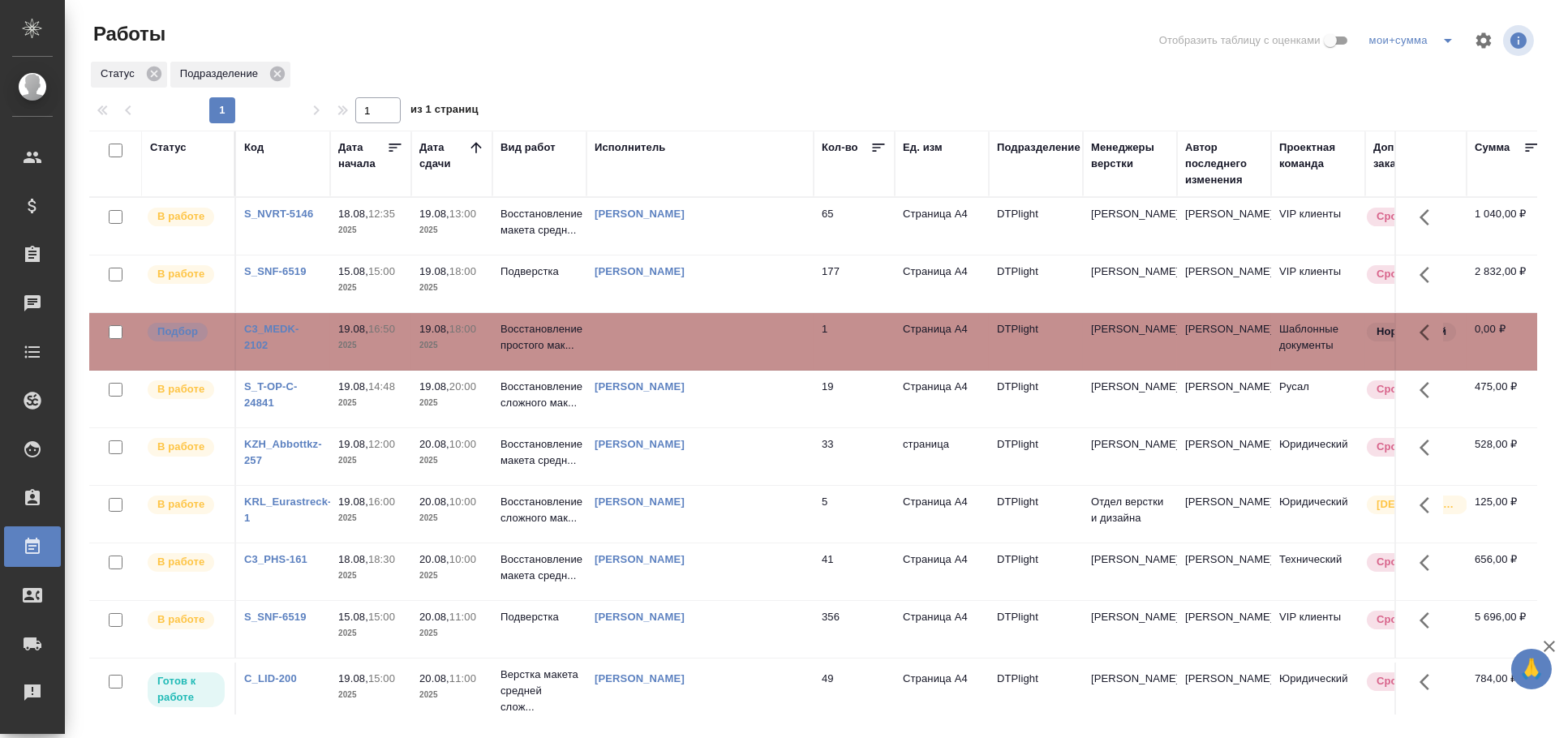
click at [657, 254] on td at bounding box center [700, 226] width 227 height 57
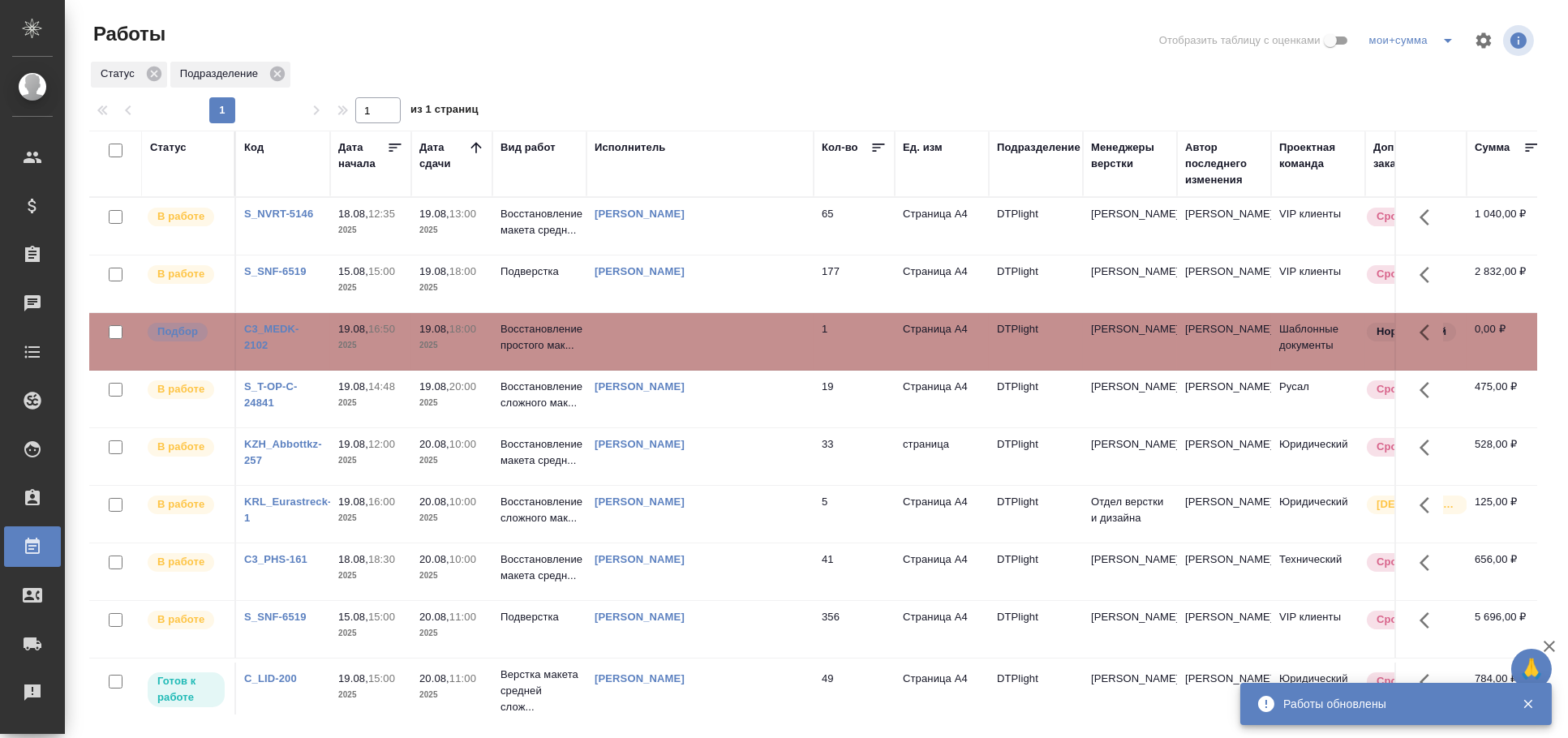
scroll to position [270, 0]
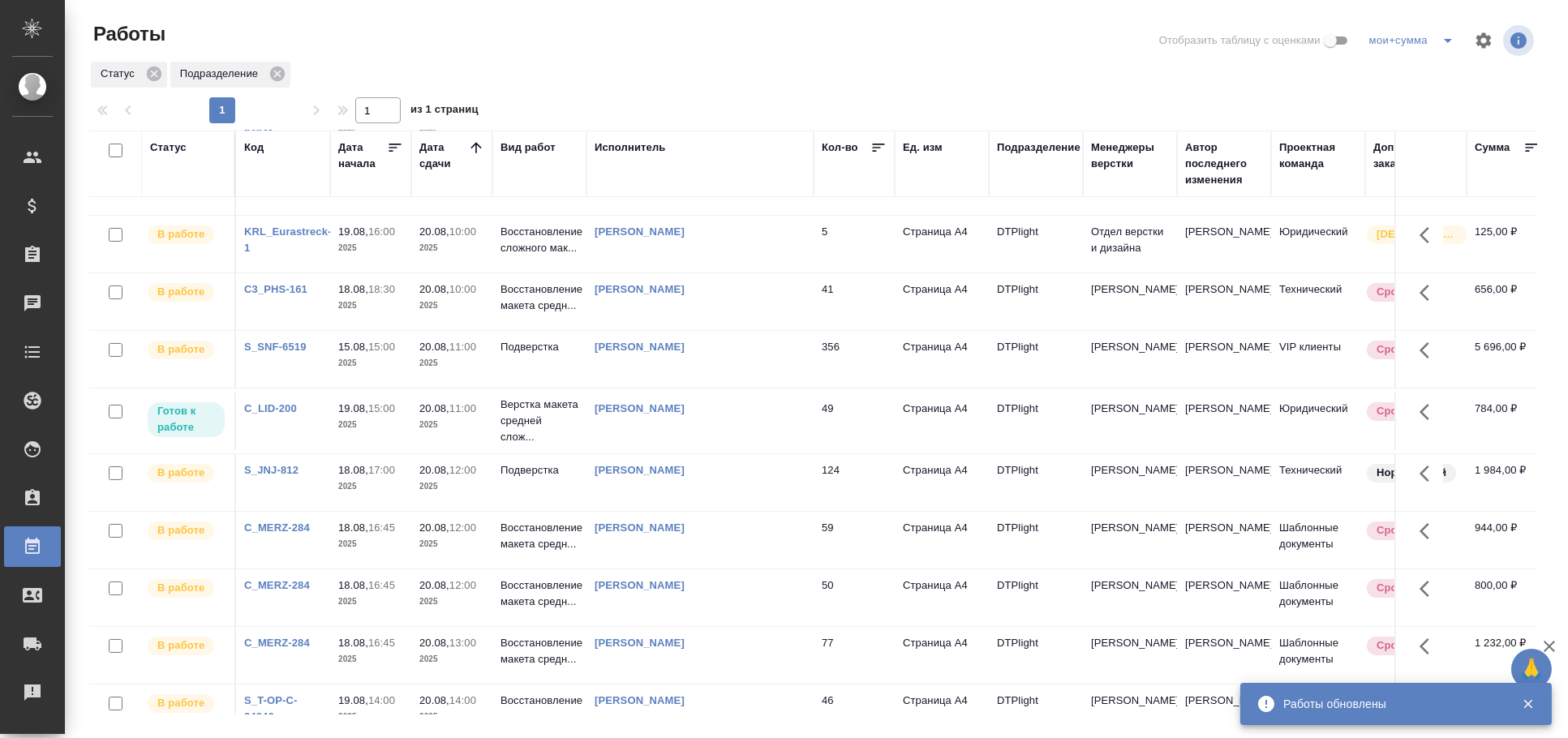
click at [621, 157] on div "Исполнитель" at bounding box center [700, 164] width 211 height 49
click at [619, 149] on div "Исполнитель" at bounding box center [629, 148] width 71 height 16
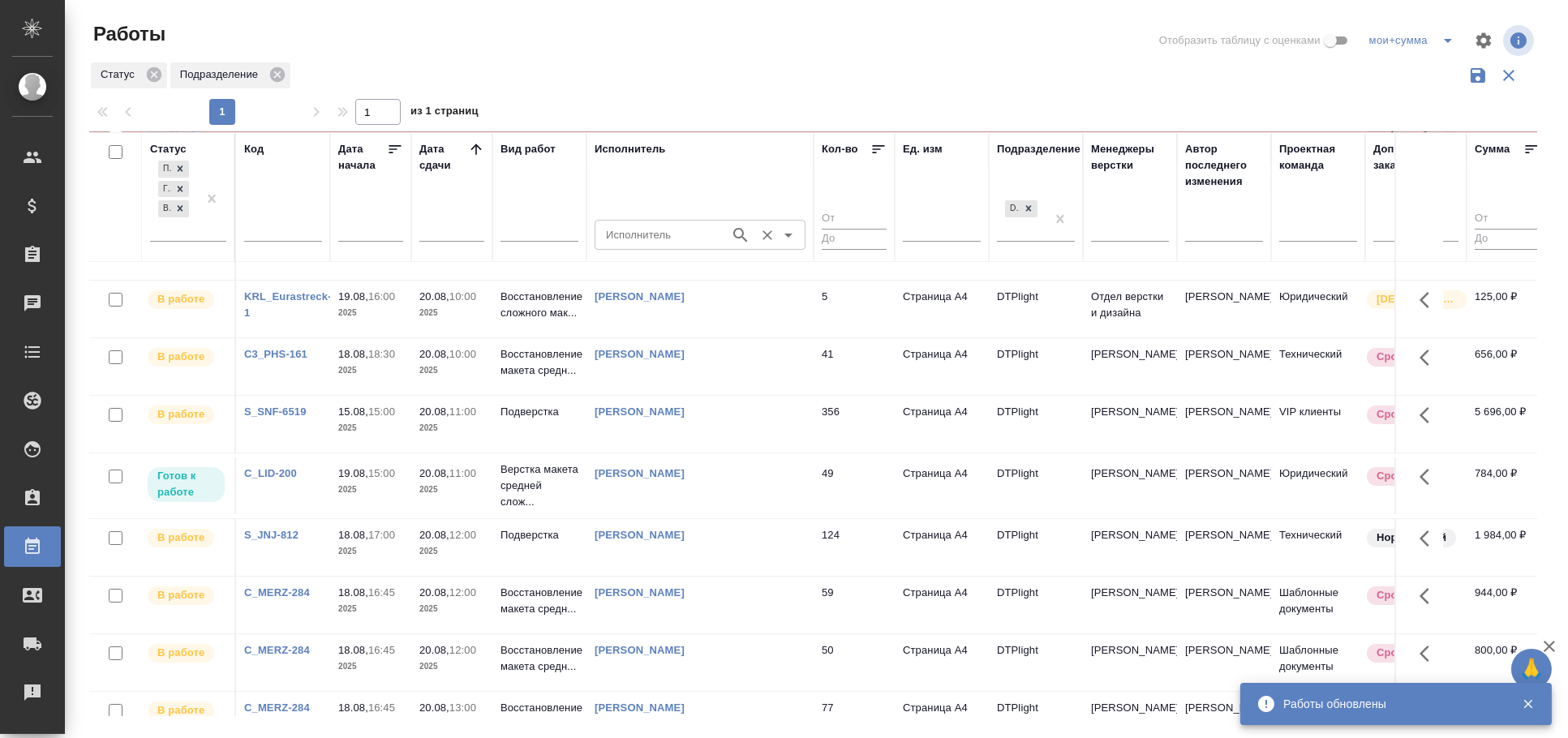
scroll to position [333, 0]
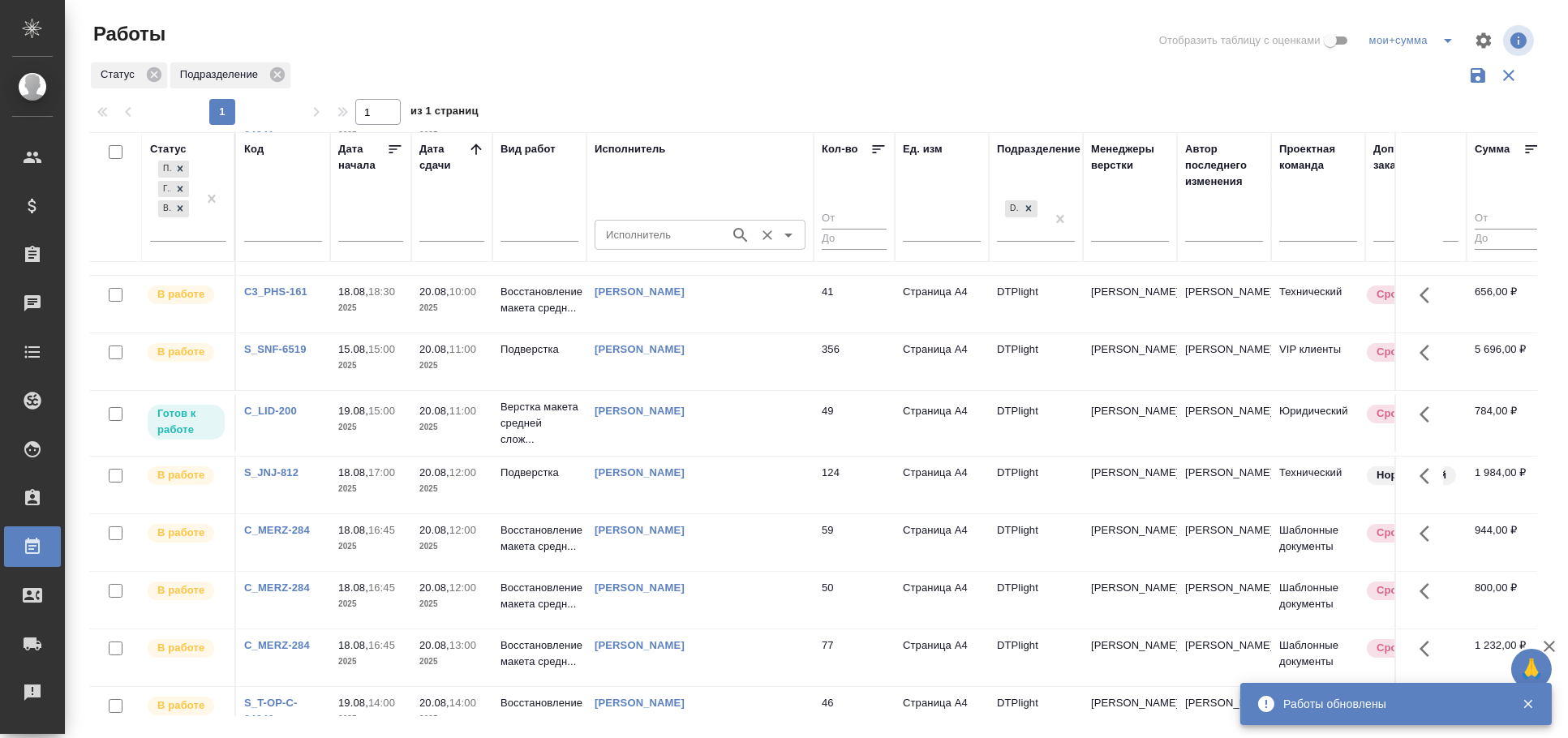
click at [624, 238] on input "Исполнитель" at bounding box center [661, 234] width 123 height 20
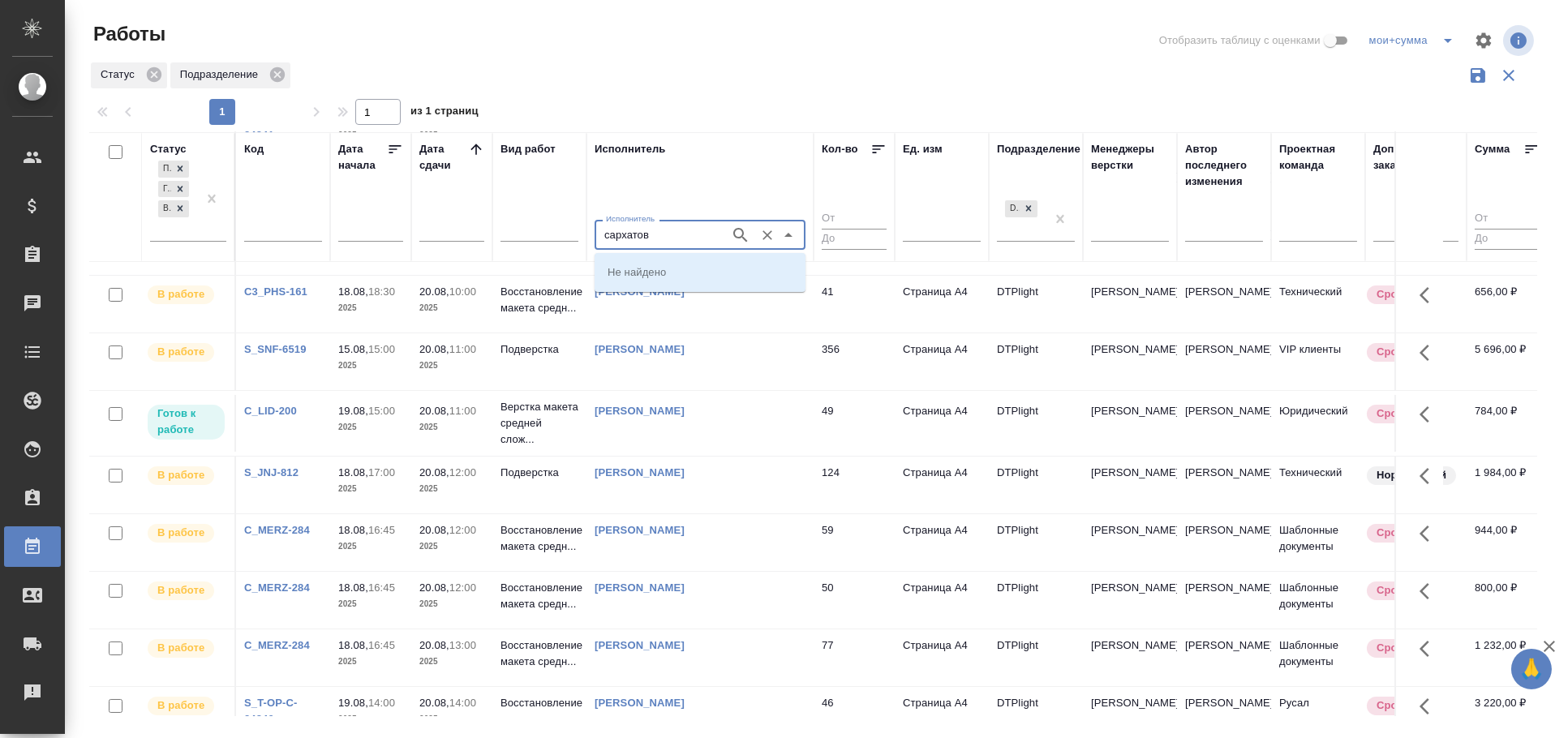
type input "сархатов"
click at [616, 265] on p "[PERSON_NAME]" at bounding box center [652, 271] width 88 height 16
type input "[PERSON_NAME]"
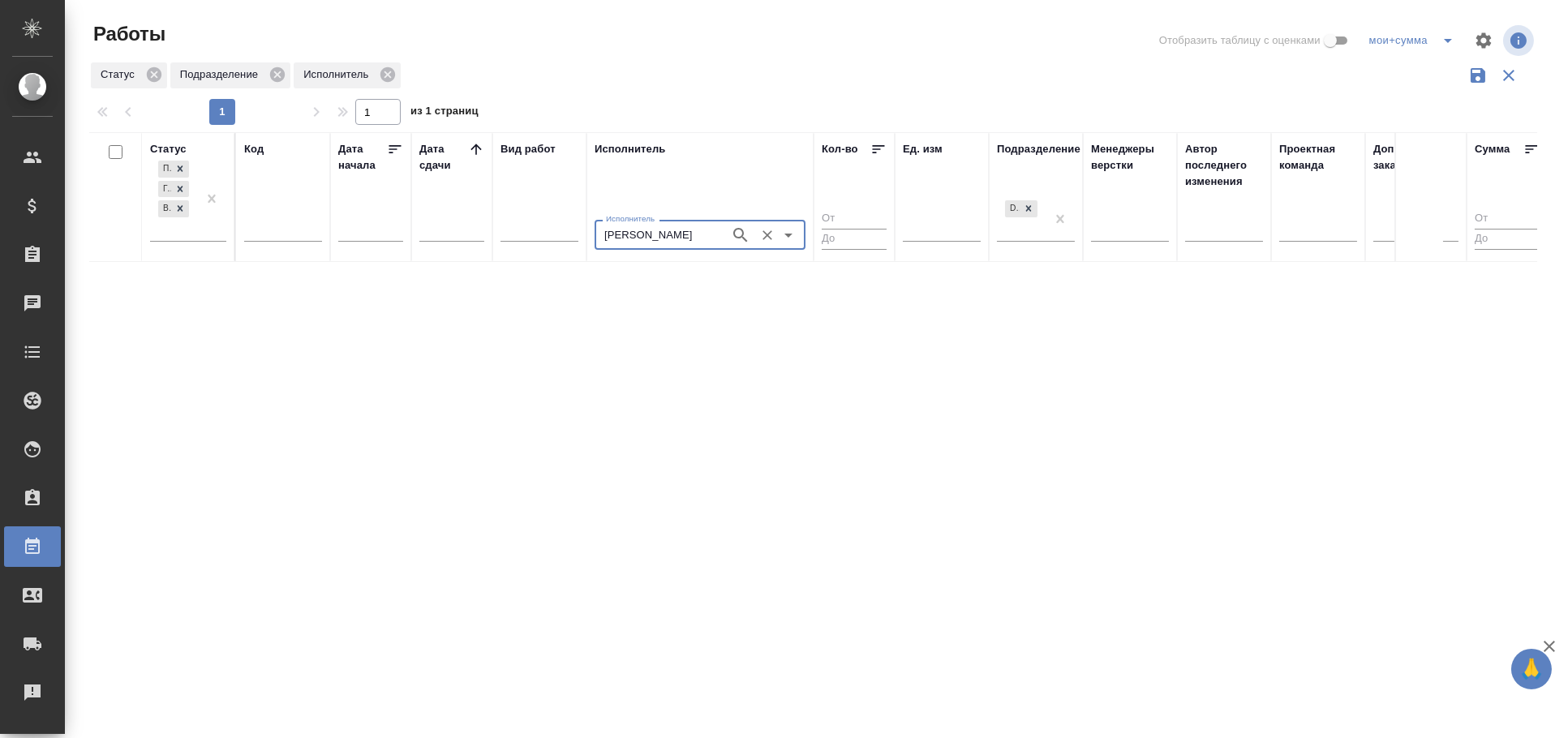
scroll to position [0, 0]
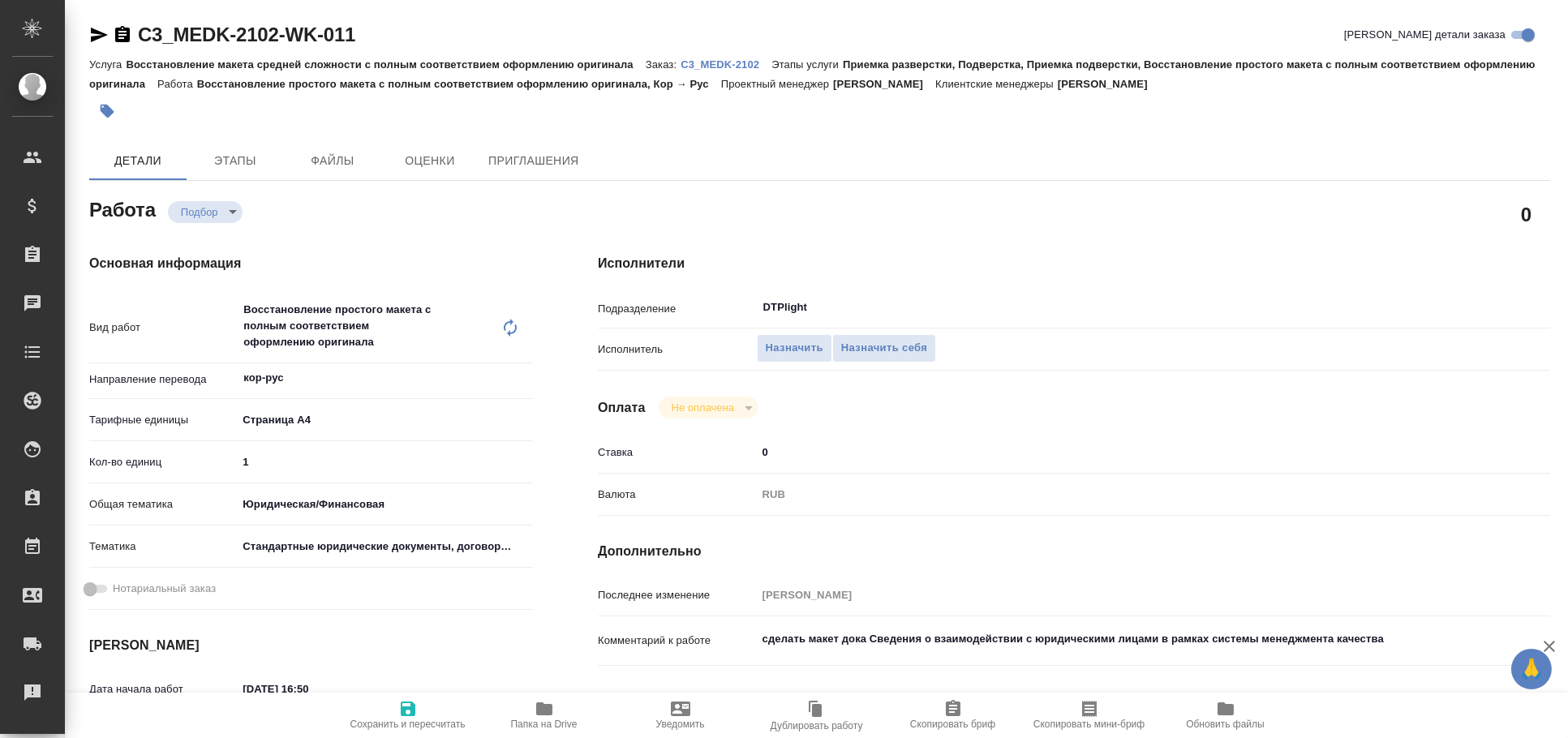
type textarea "x"
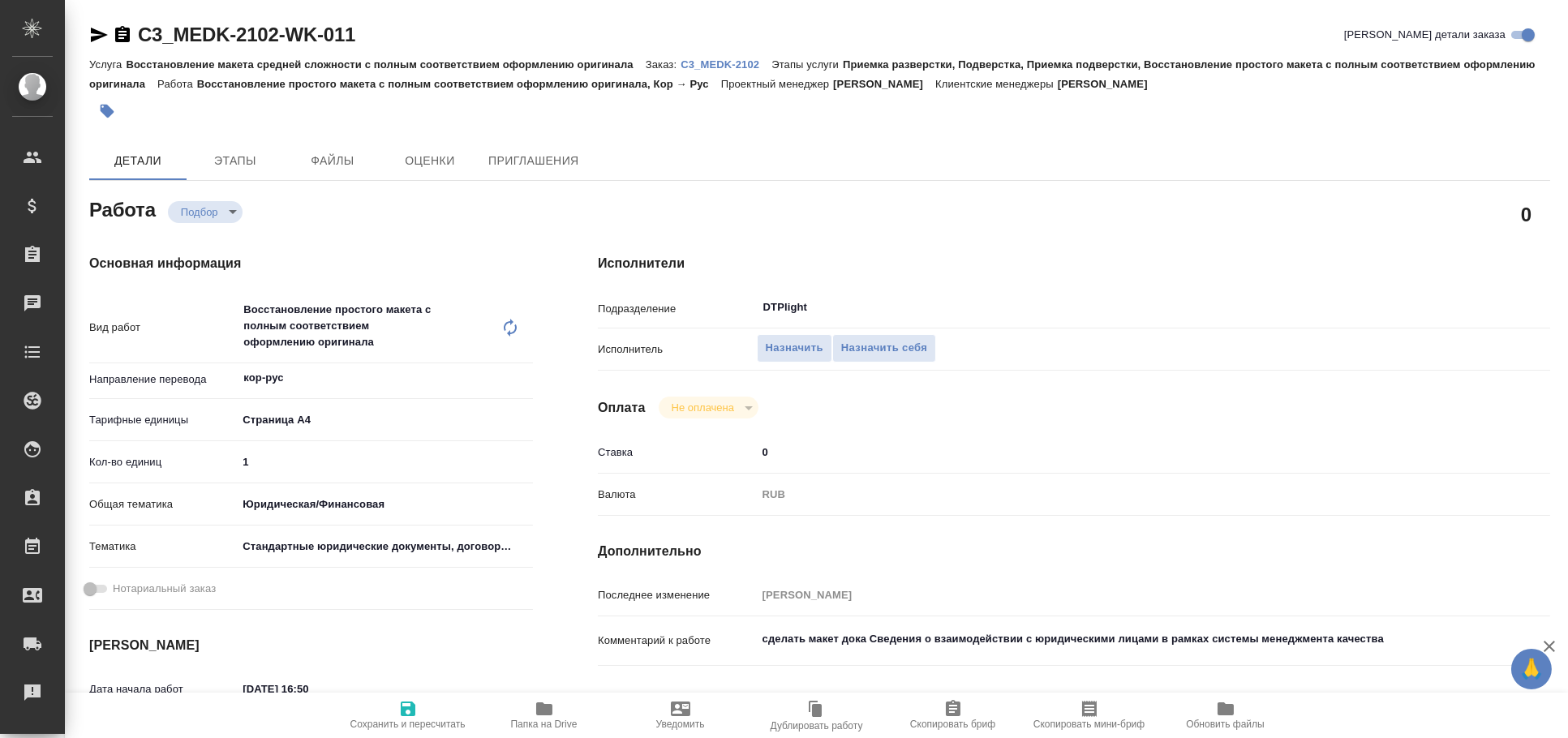
type textarea "x"
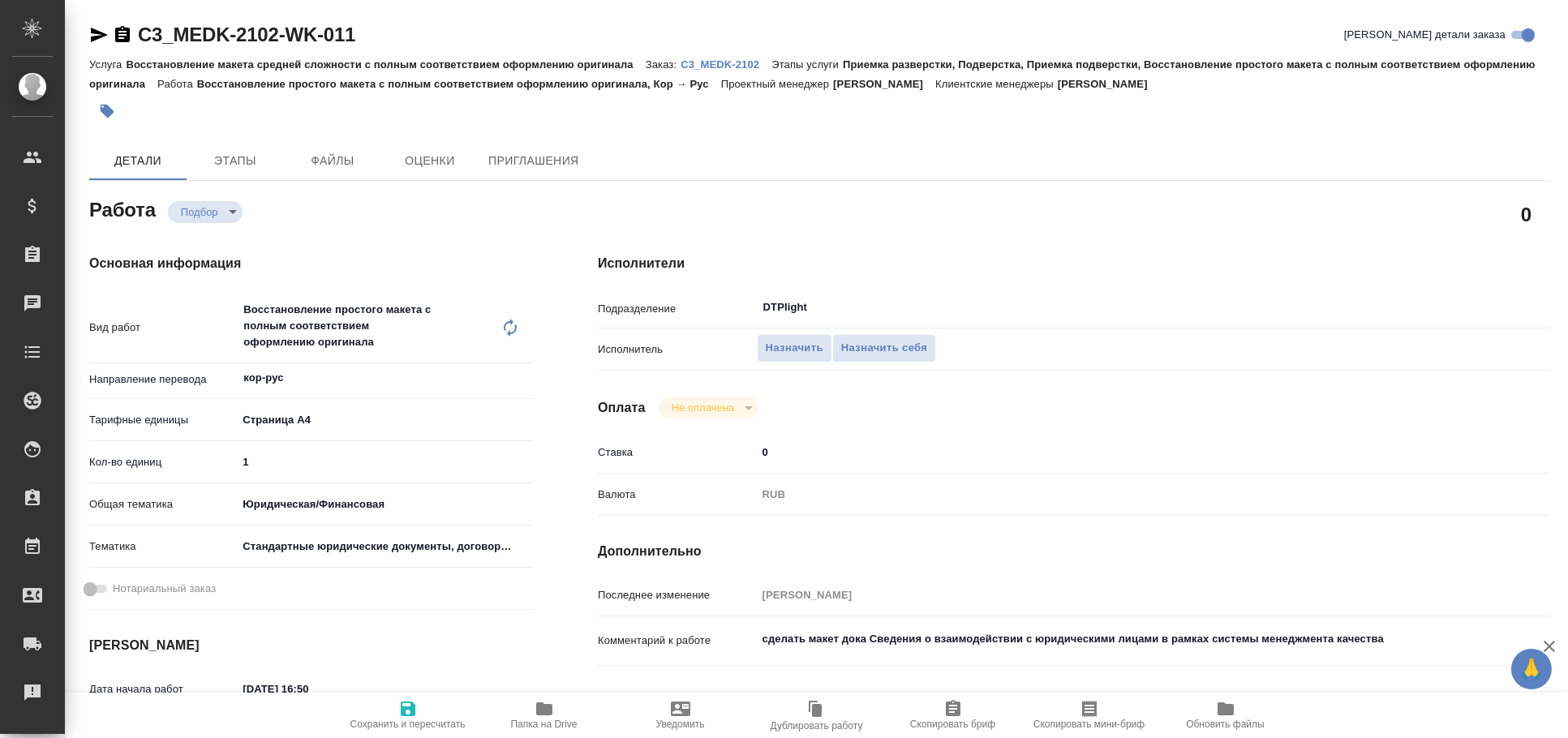
type textarea "x"
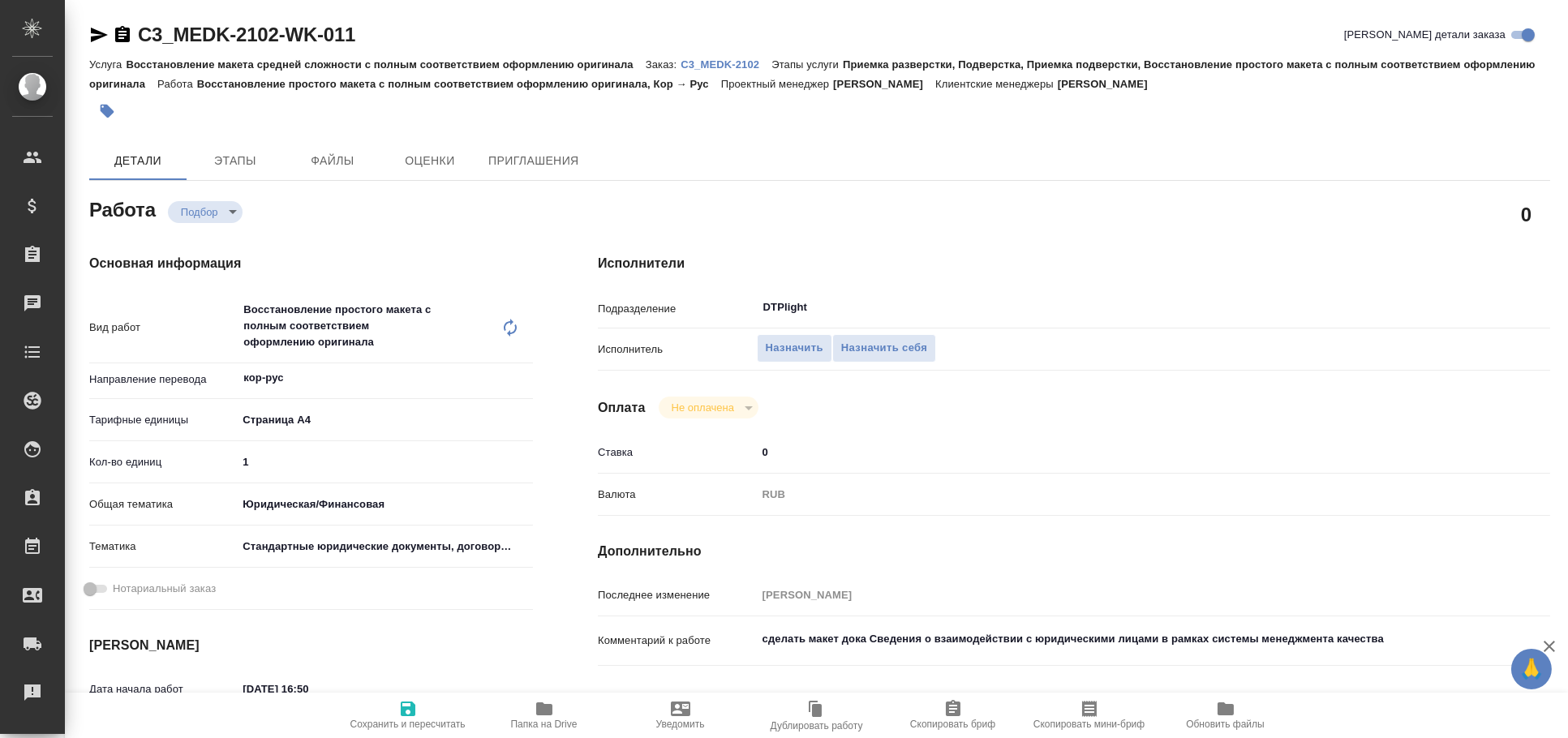
type textarea "x"
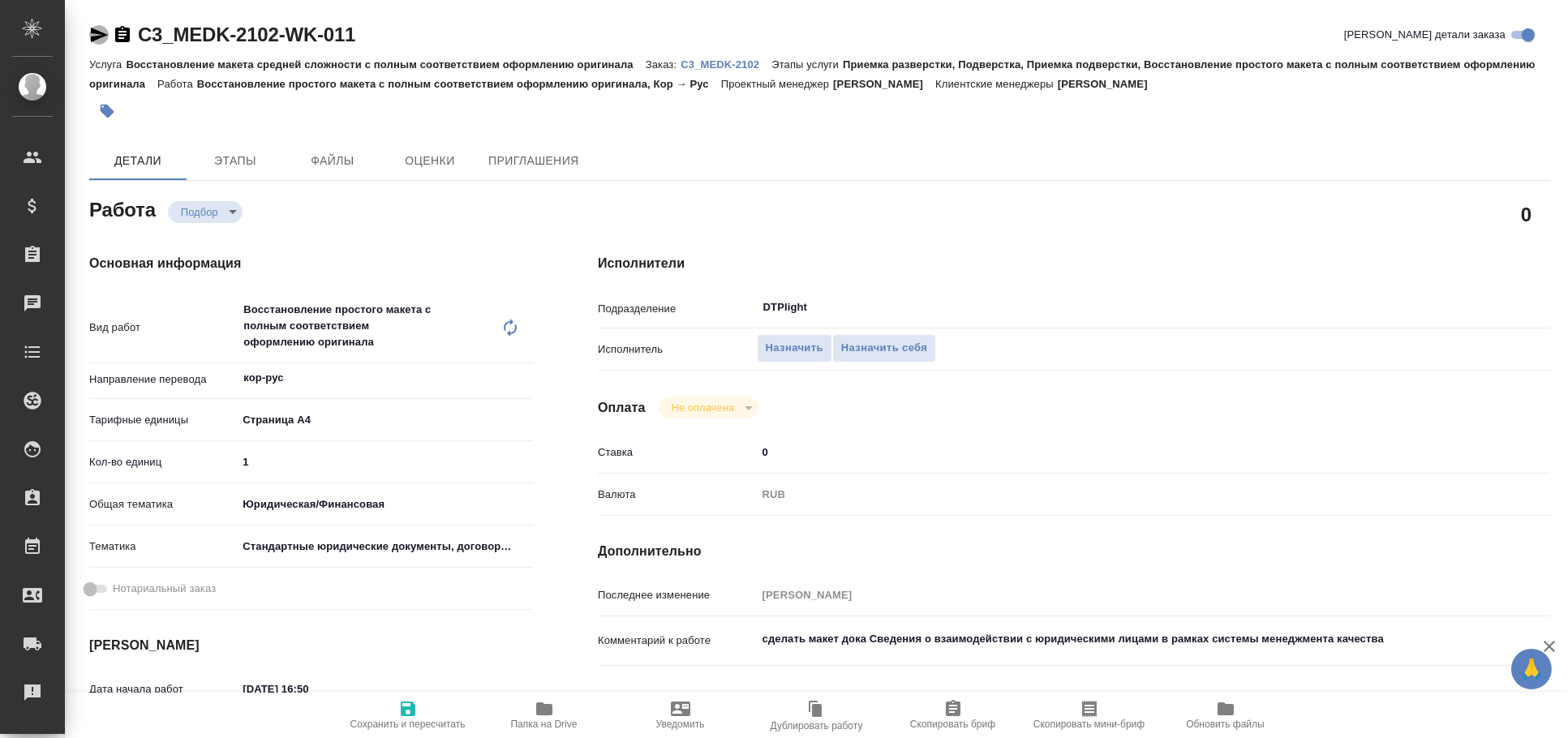
type textarea "x"
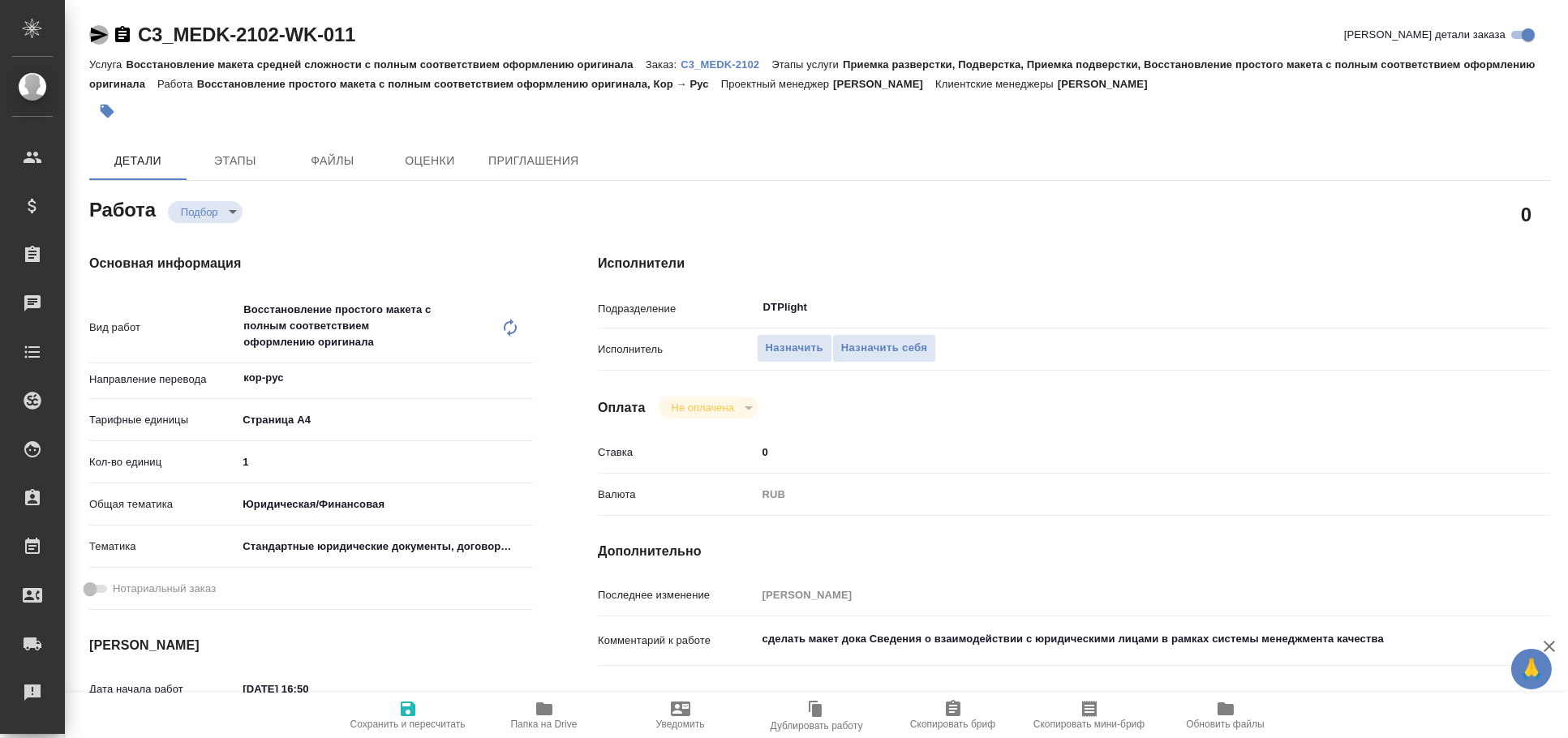
click at [96, 32] on icon "button" at bounding box center [99, 35] width 17 height 14
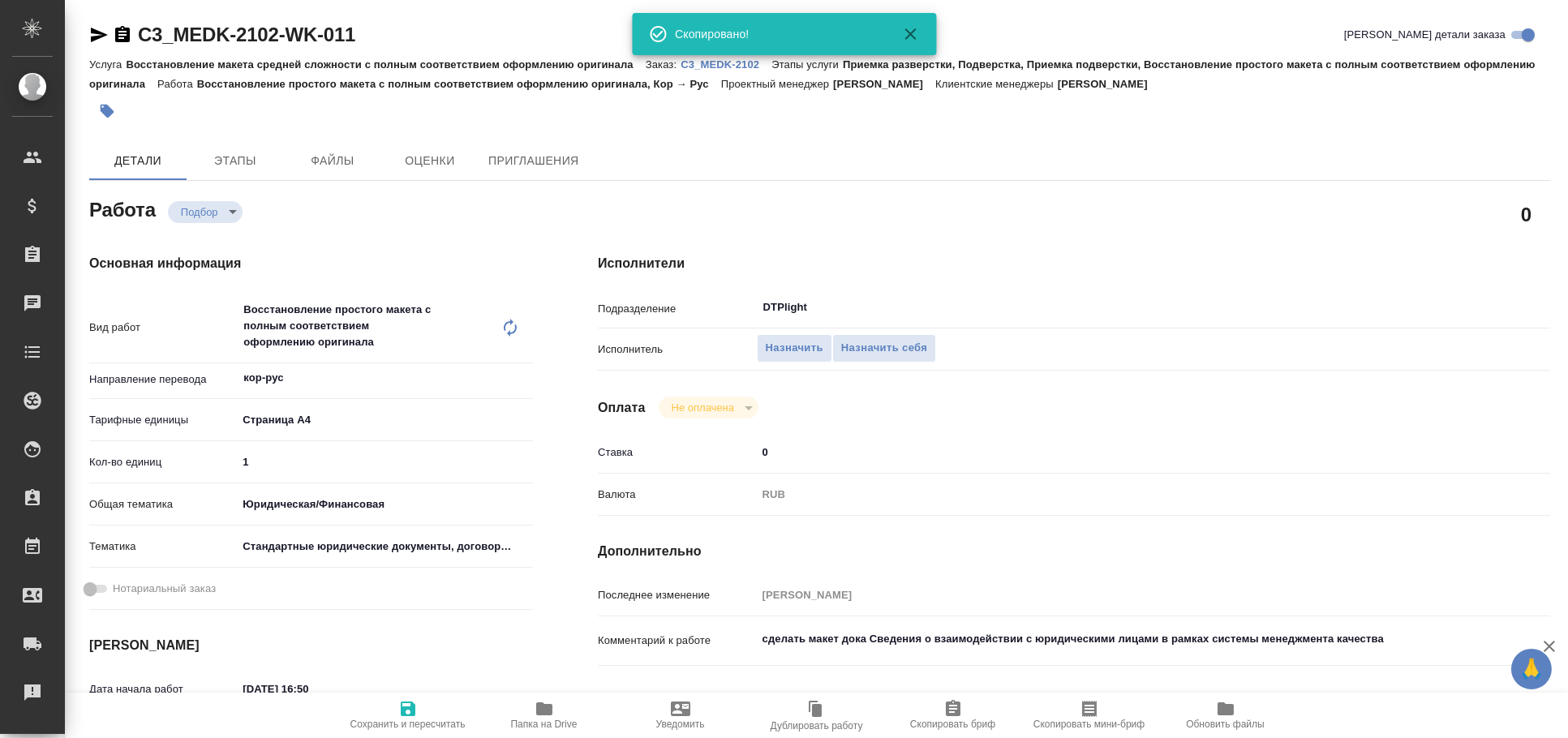
type textarea "x"
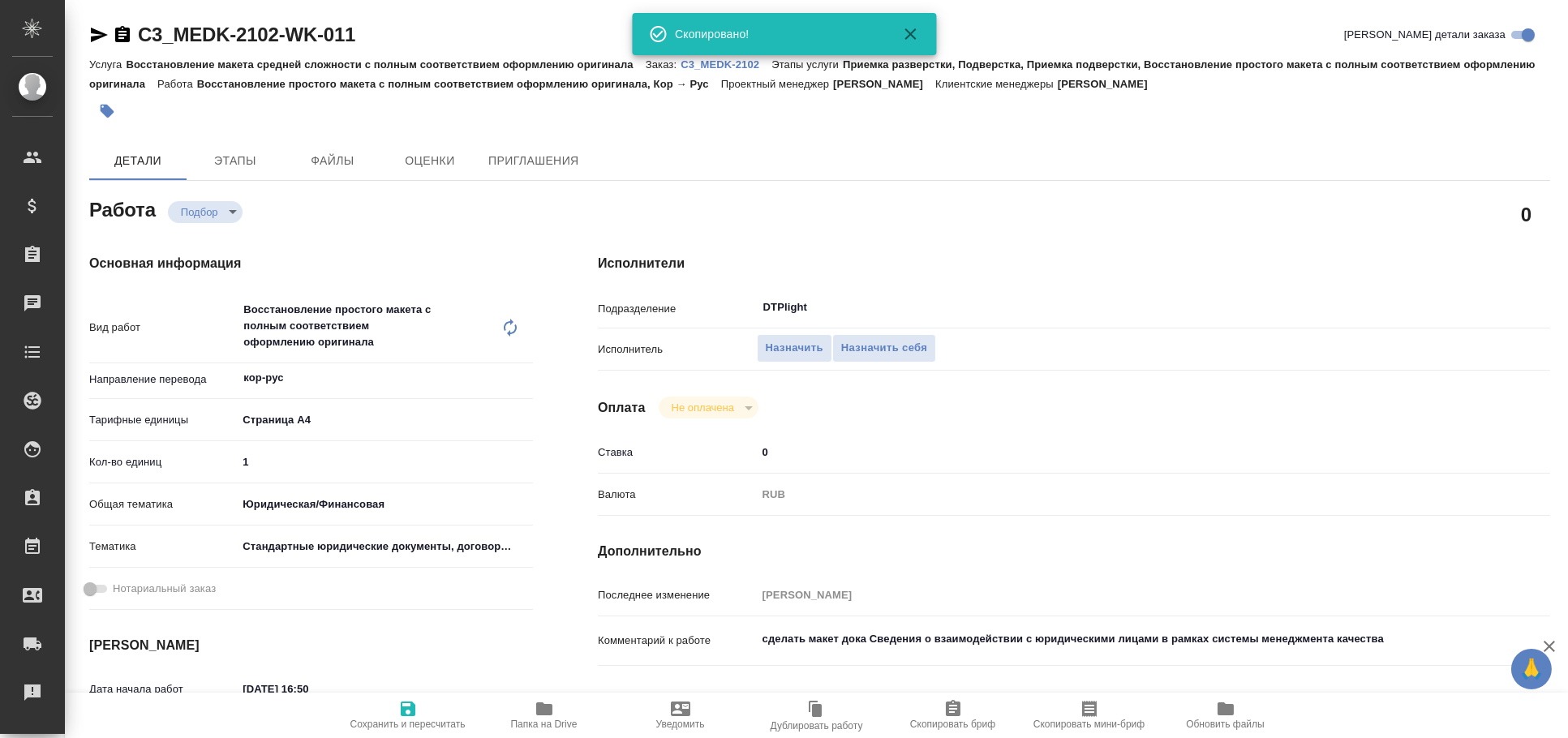
type textarea "x"
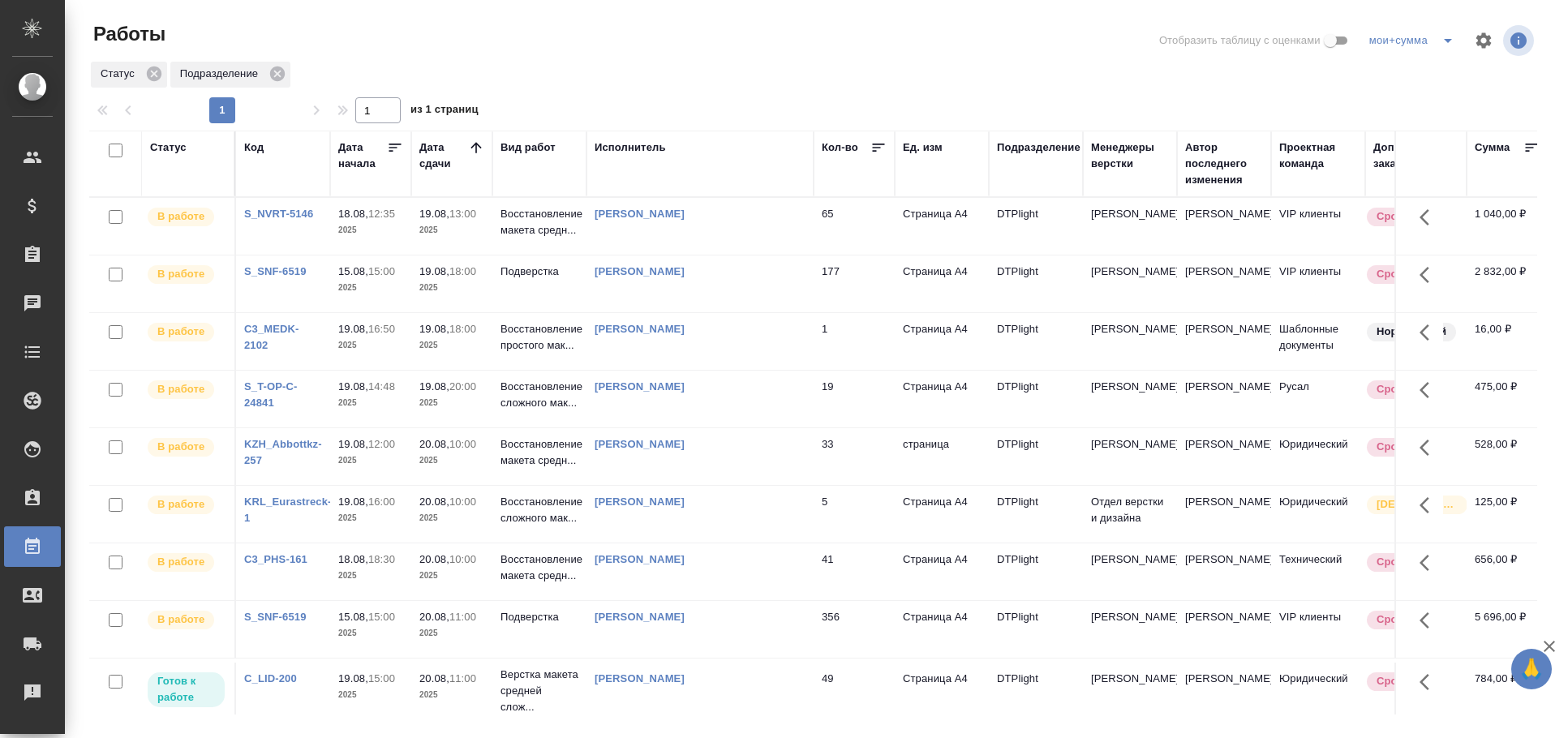
click at [167, 147] on div "Статус" at bounding box center [168, 148] width 36 height 16
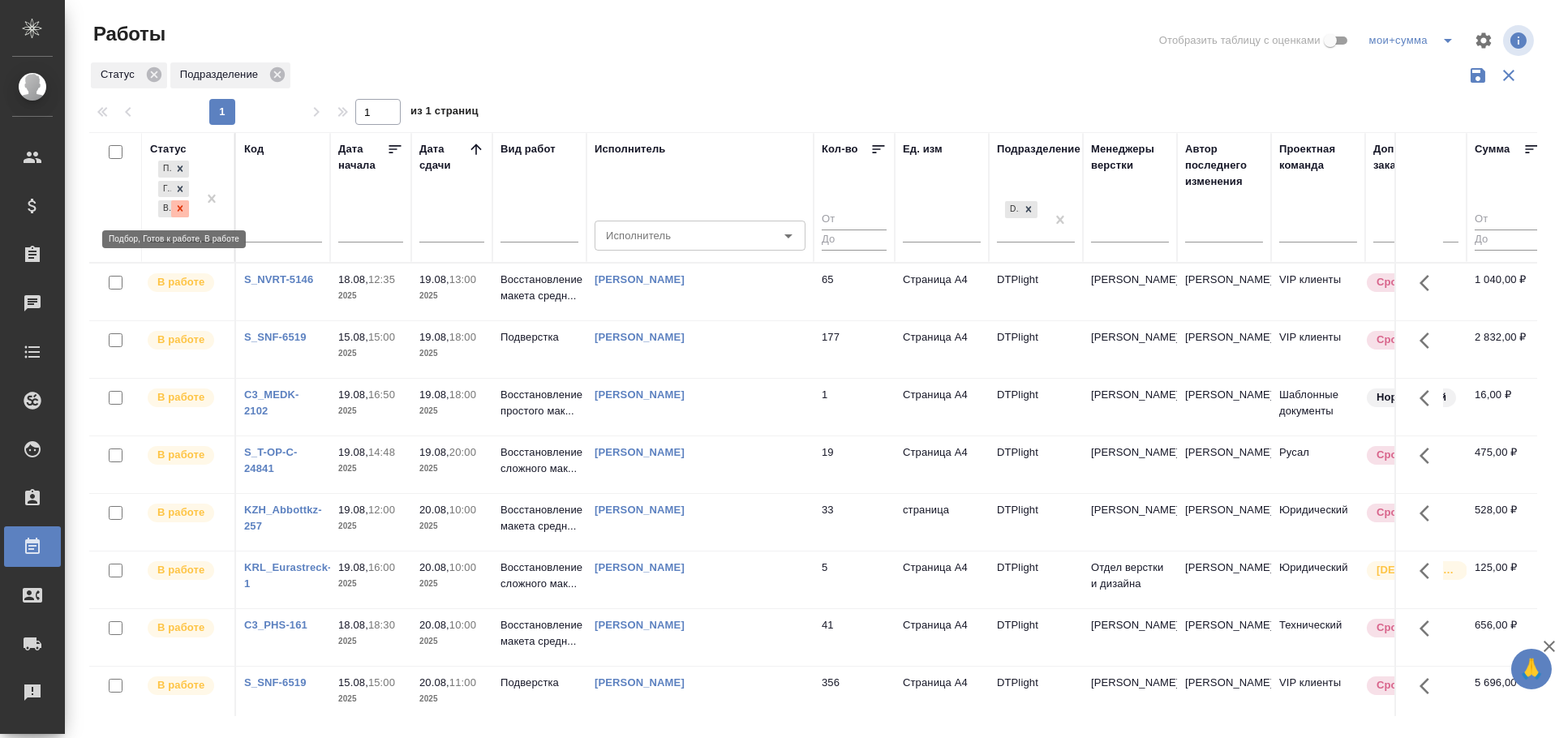
click at [183, 214] on icon at bounding box center [179, 208] width 12 height 12
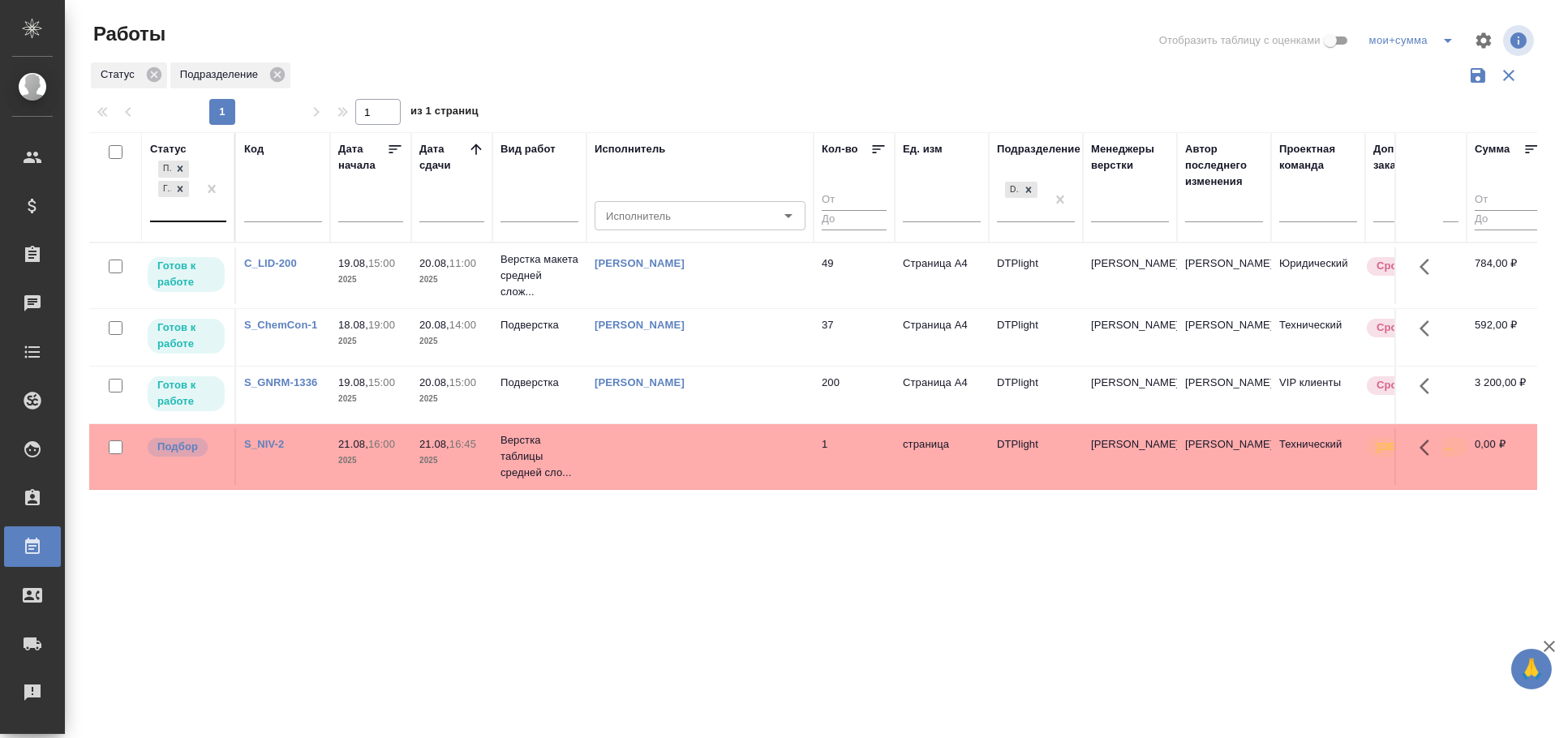
click at [756, 304] on td "[PERSON_NAME]" at bounding box center [700, 275] width 227 height 57
